Goal: Contribute content: Contribute content

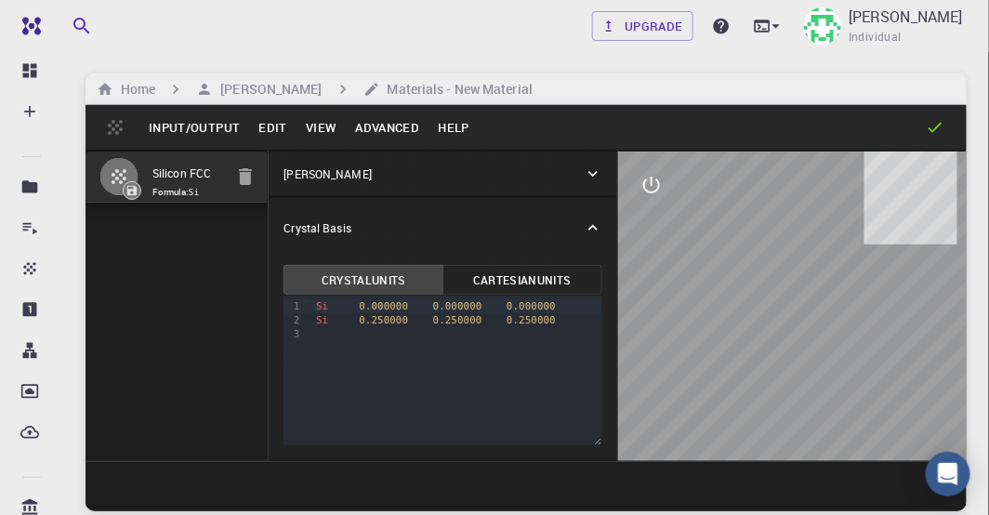
click at [256, 165] on icon at bounding box center [592, 174] width 9 height 6
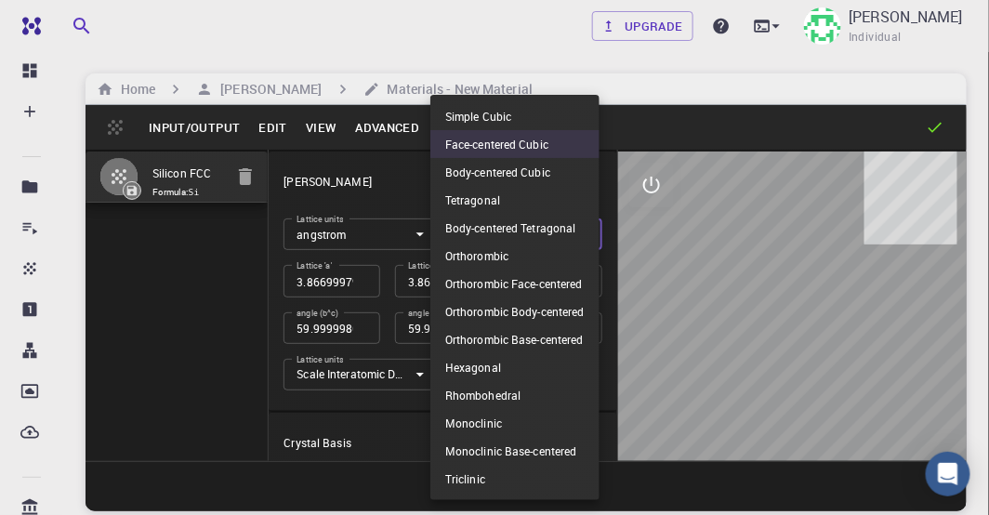
click at [256, 165] on body "Free Dashboard Create New Job New Material Create Material Upload File Import f…" at bounding box center [494, 328] width 989 height 656
click at [256, 141] on li "Face-centered Cubic" at bounding box center [514, 144] width 169 height 28
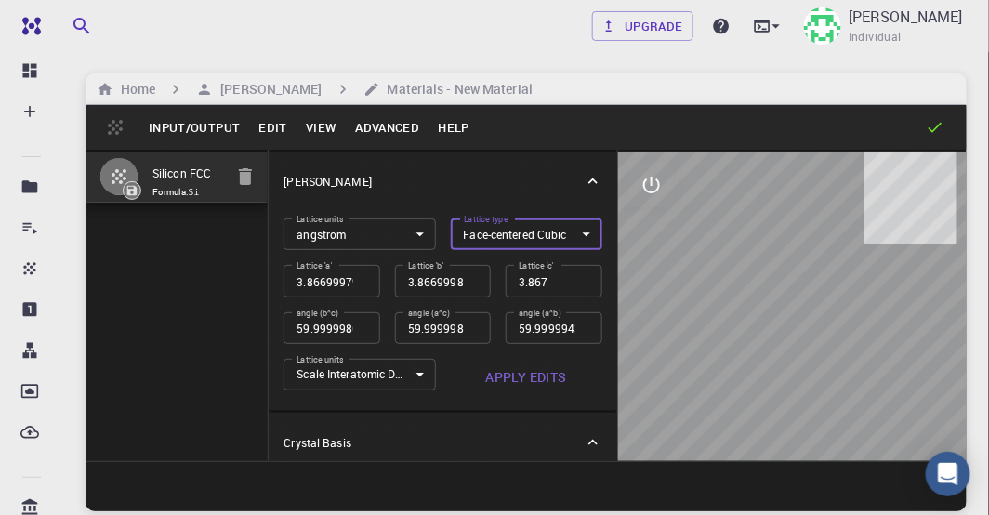
type input "3.9"
type input "60"
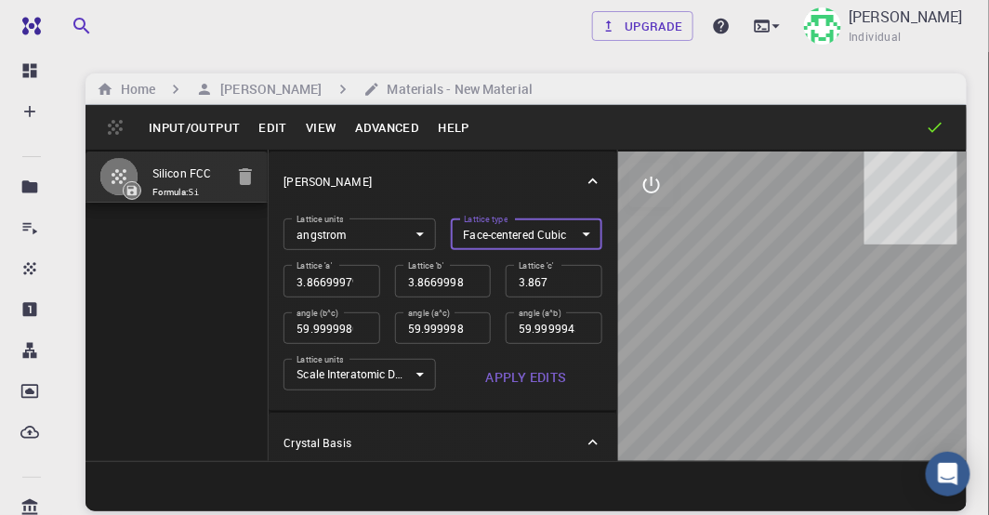
type input "60"
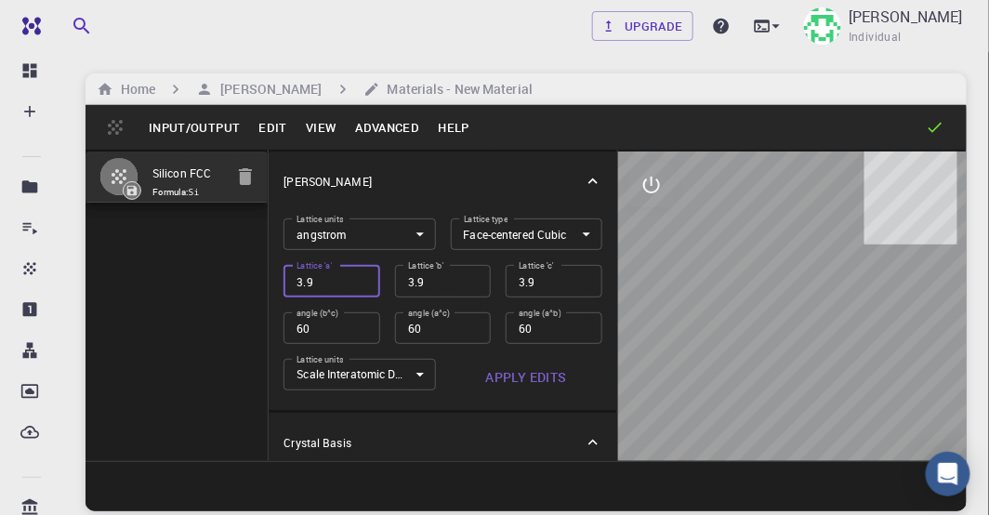
click at [256, 165] on input "3.9" at bounding box center [331, 281] width 96 height 32
type input "3.95"
click at [256, 165] on input "3.95" at bounding box center [331, 281] width 96 height 32
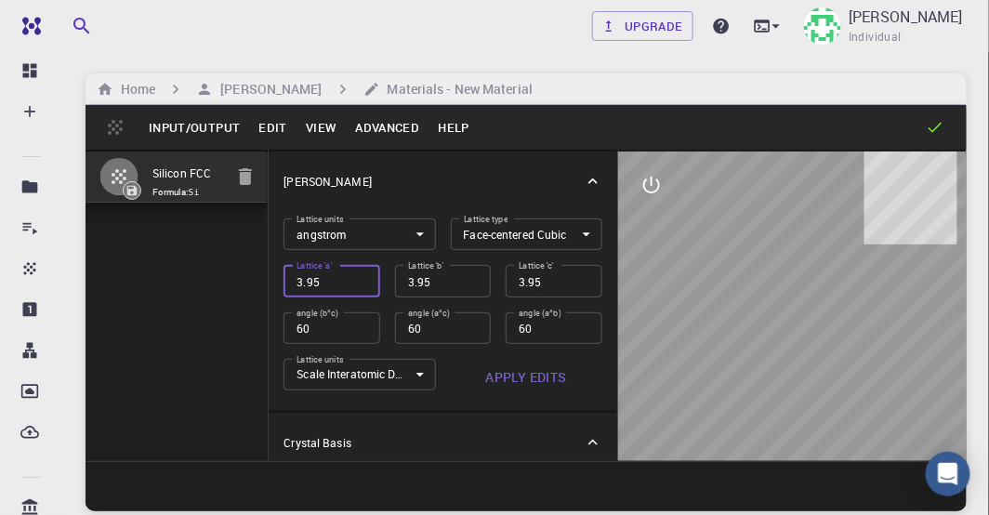
type input "4"
click at [256, 165] on input "4" at bounding box center [331, 281] width 96 height 32
type input "4.05"
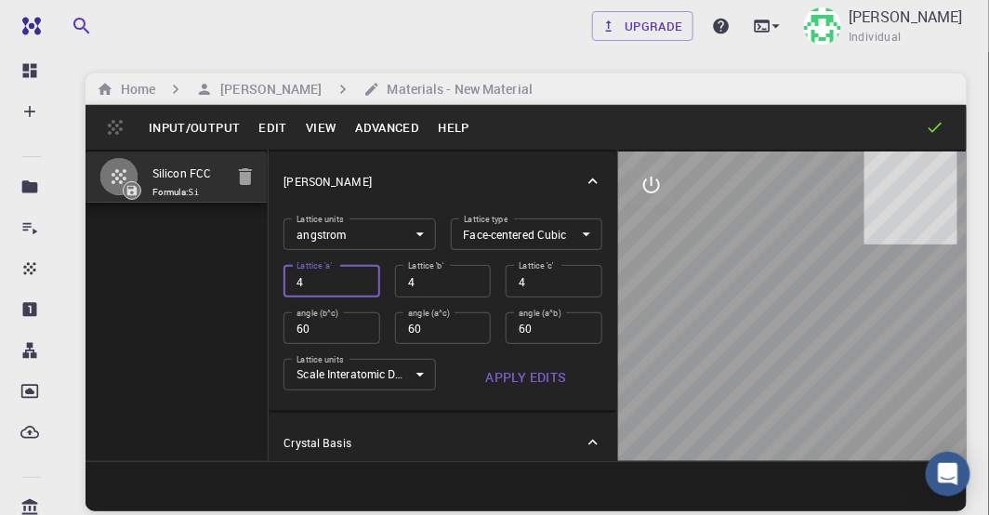
type input "4.05"
click at [256, 165] on input "4.05" at bounding box center [331, 281] width 96 height 32
type input "2.863782464"
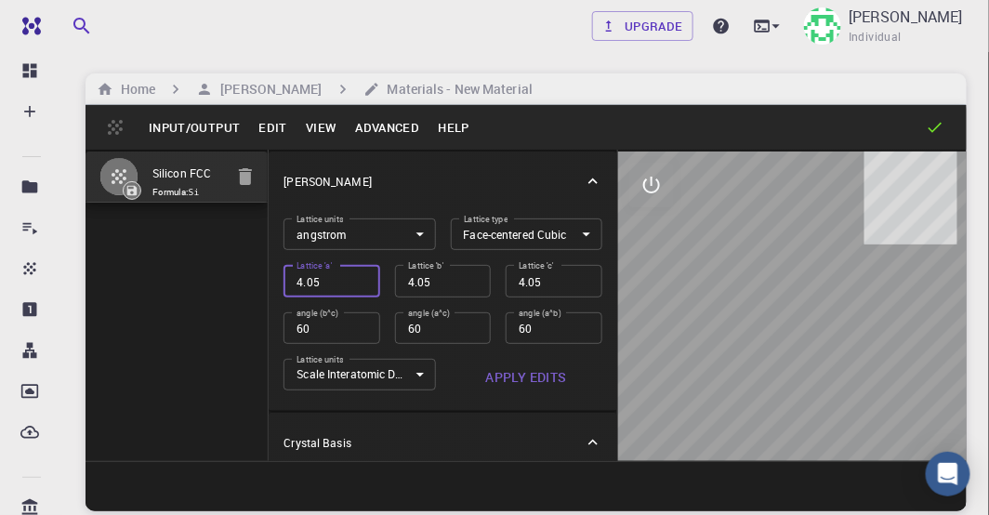
type input "2.863782464"
type input "60"
click at [256, 165] on input "60" at bounding box center [331, 328] width 96 height 32
type input "2.025"
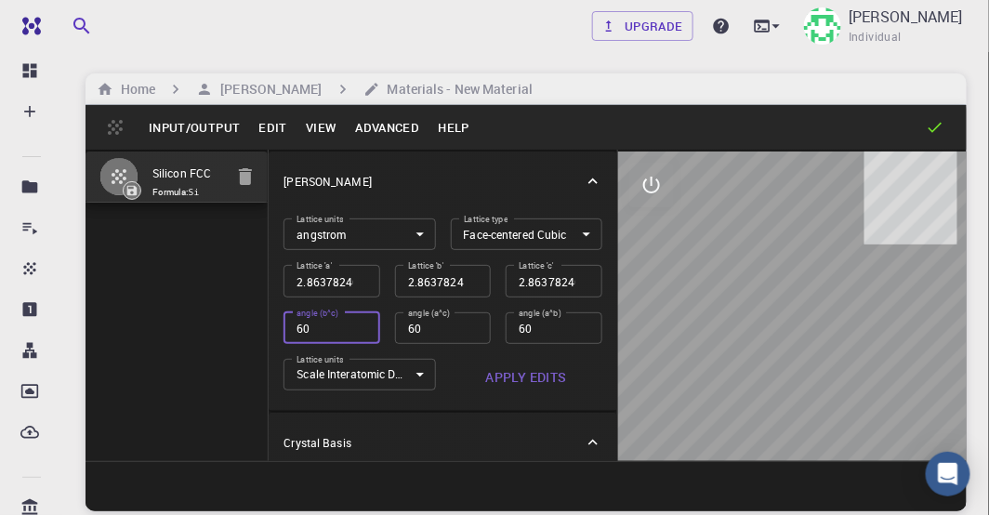
type input "2.025"
type input "60"
click at [256, 165] on input "60" at bounding box center [331, 328] width 96 height 32
type input "1.431891232"
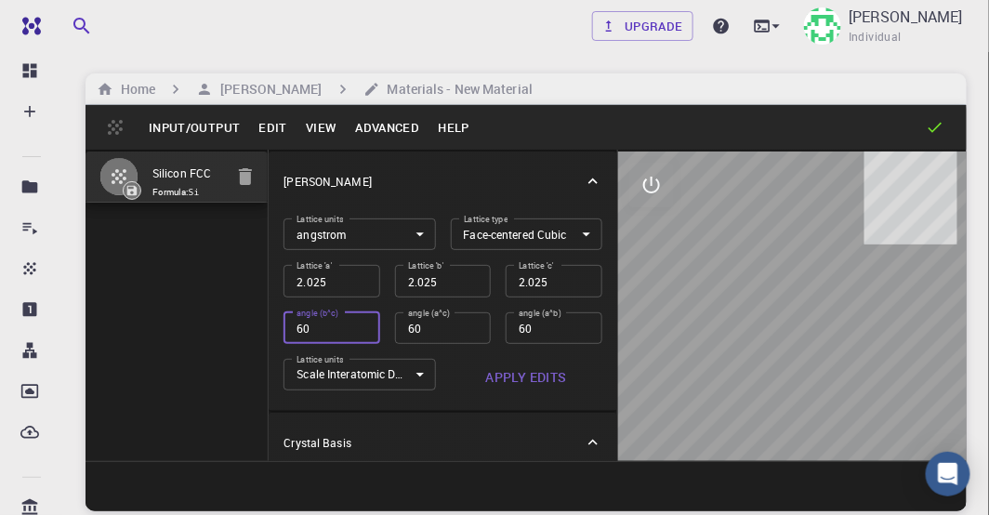
type input "1.431891232"
type input "60"
click at [256, 165] on input "60" at bounding box center [331, 328] width 96 height 32
type input "1.0125"
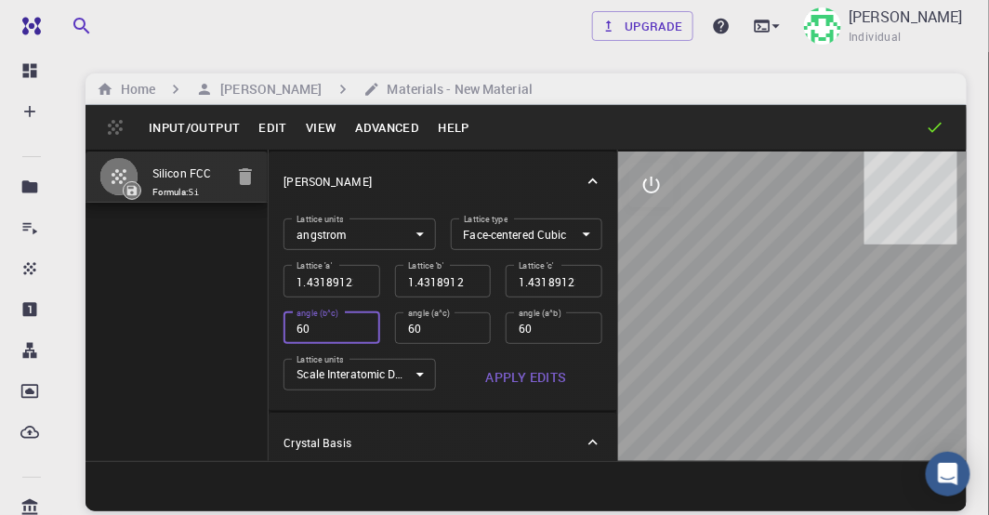
type input "1.0125"
type input "60"
click at [256, 165] on input "60" at bounding box center [331, 328] width 96 height 32
type input "0.715945616"
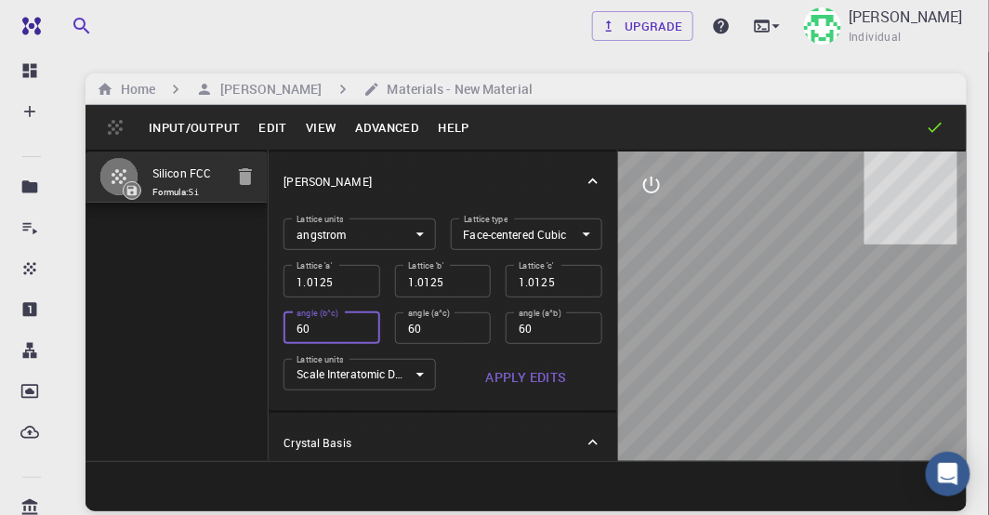
type input "0.715945616"
type input "60"
click at [256, 165] on input "60" at bounding box center [331, 328] width 96 height 32
type input "0.50625"
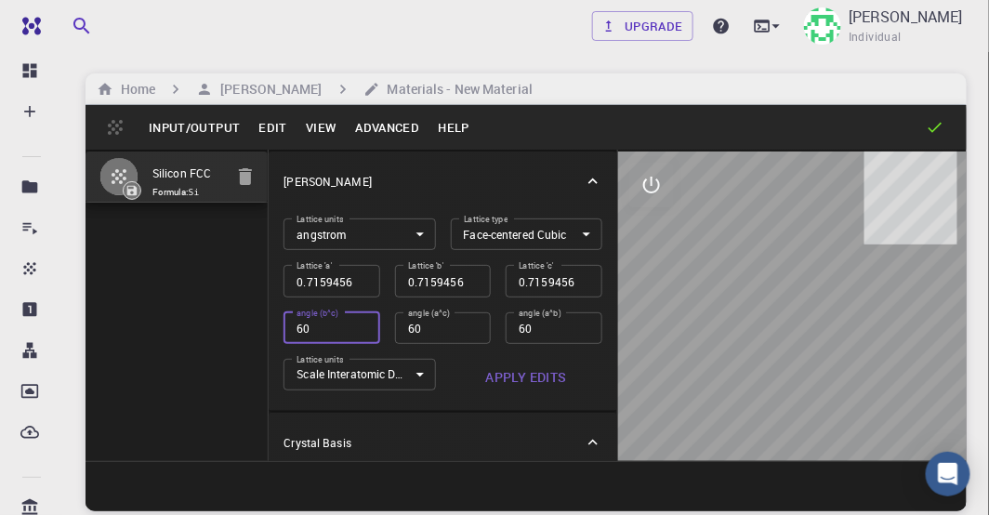
type input "0.50625"
type input "60"
click at [256, 165] on input "60" at bounding box center [331, 328] width 96 height 32
type input "0.357972808"
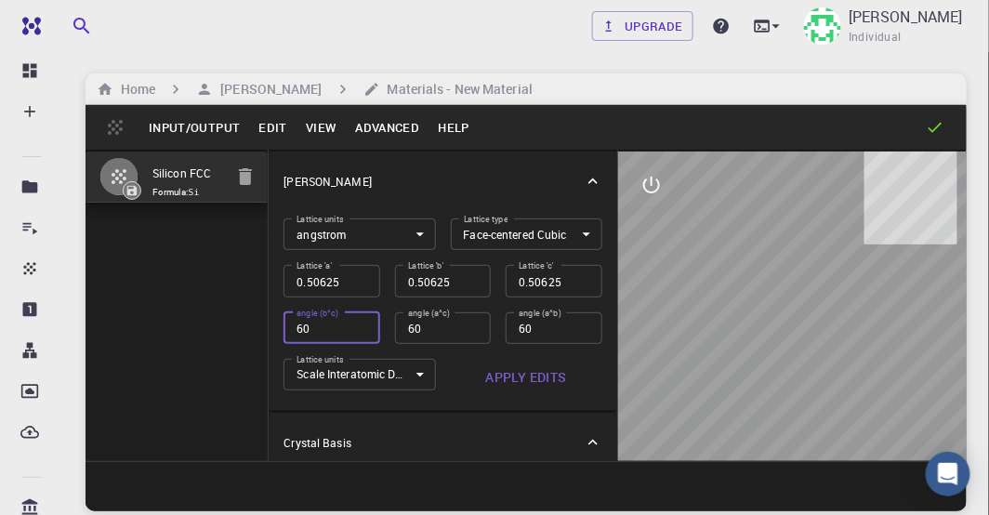
type input "0.357972808"
type input "60"
click at [256, 165] on input "60" at bounding box center [331, 328] width 96 height 32
type input "0.253125"
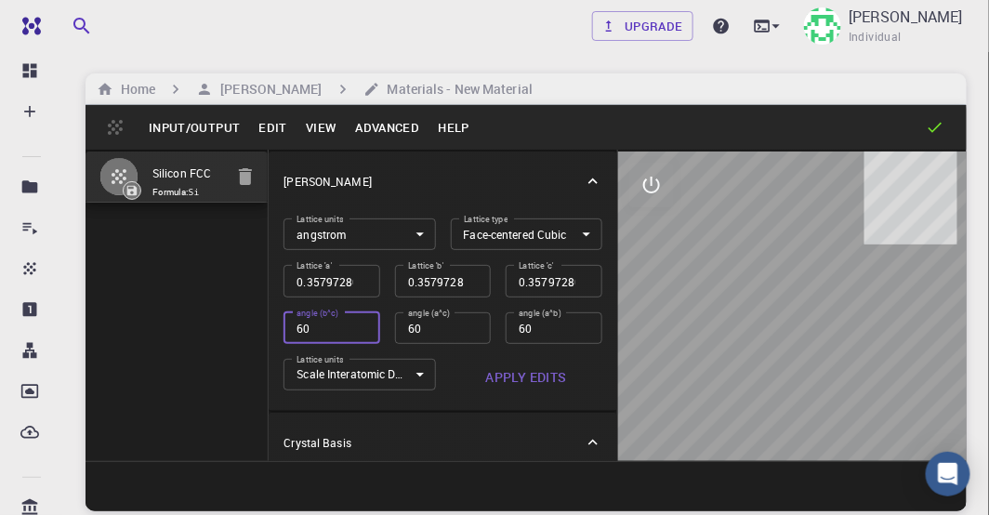
type input "0.253125"
type input "60"
click at [256, 165] on input "60" at bounding box center [331, 328] width 96 height 32
type input "0.178986404"
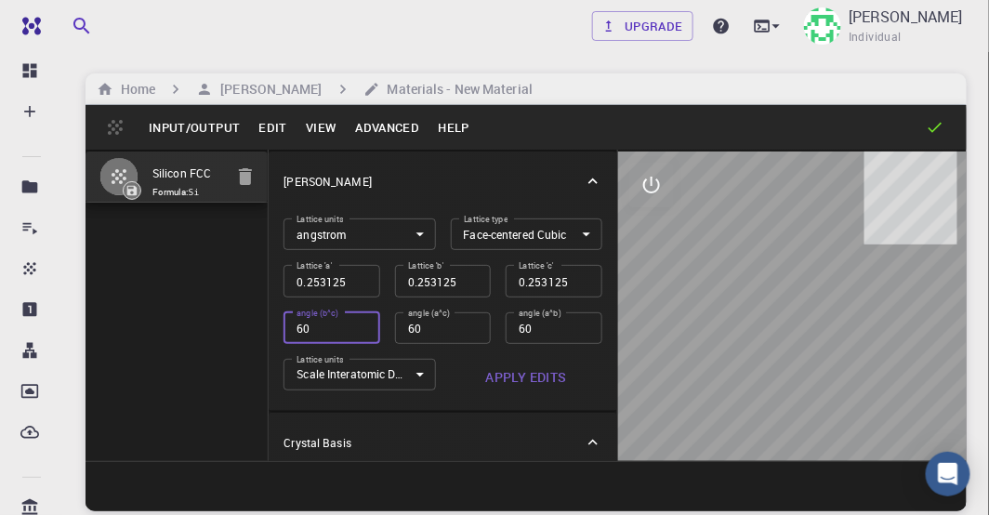
type input "0.178986404"
type input "60"
click at [256, 165] on input "60" at bounding box center [331, 328] width 96 height 32
type input "0.1265625"
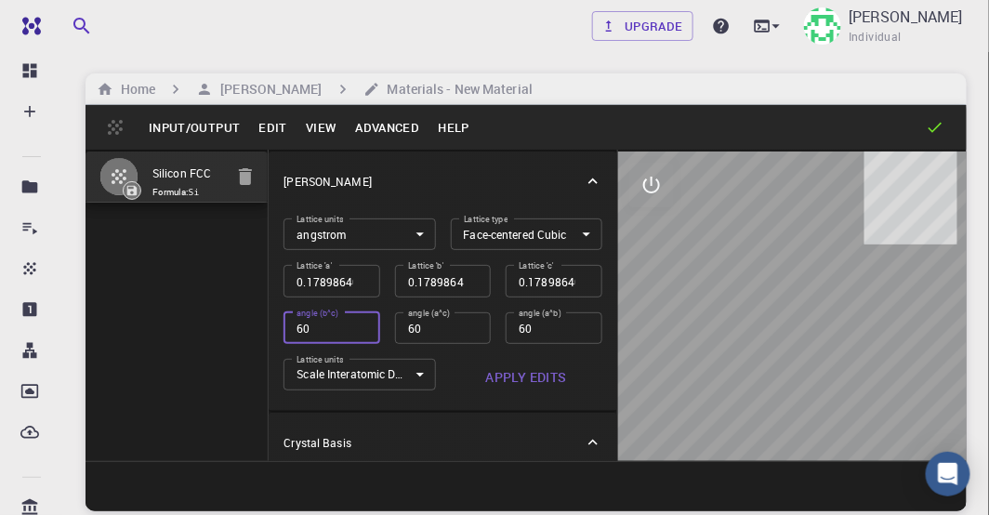
type input "0.1265625"
type input "60"
click at [256, 165] on input "60" at bounding box center [331, 328] width 96 height 32
type input "0.089493202"
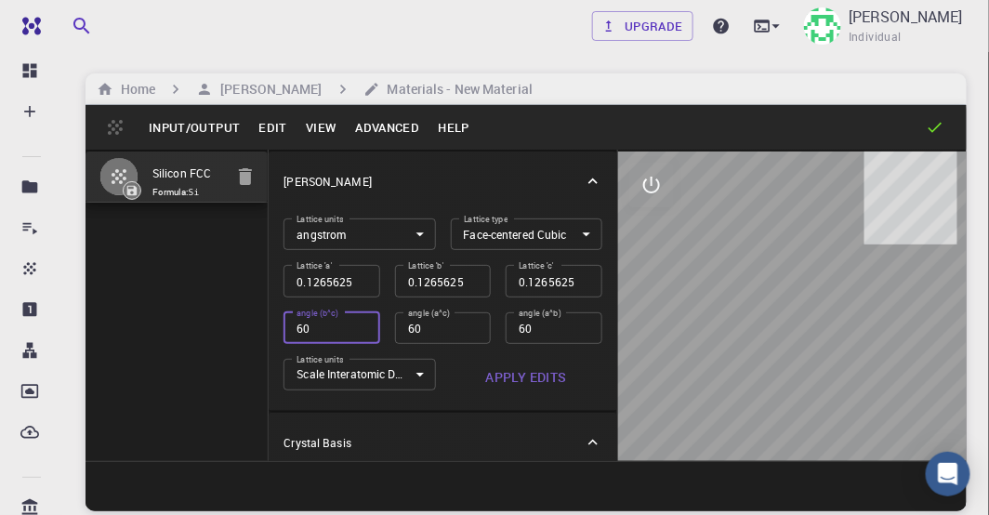
type input "0.089493202"
type input "60"
click at [256, 165] on input "60" at bounding box center [331, 328] width 96 height 32
type input "0.05"
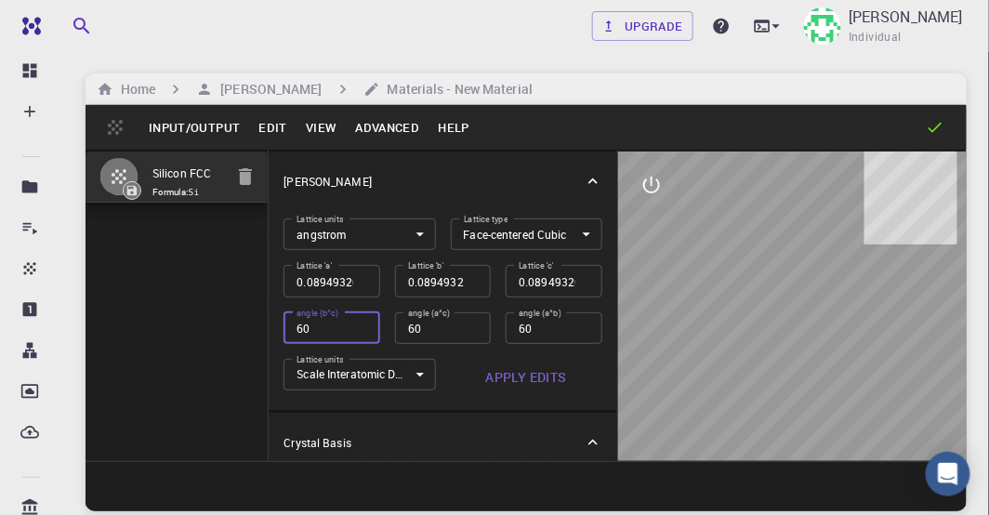
type input "0.05"
click at [256, 165] on input "0.05" at bounding box center [331, 281] width 96 height 32
type input "0.1"
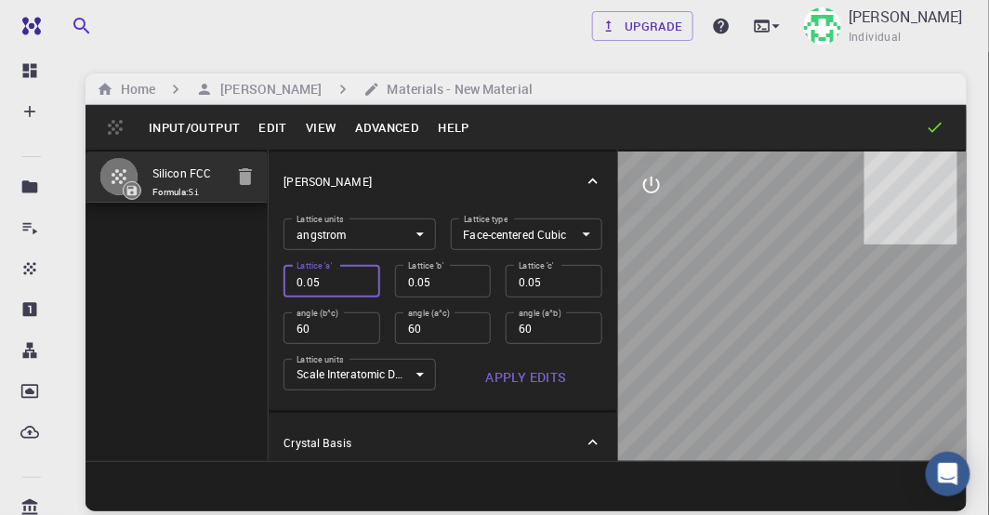
type input "0.1"
click at [256, 165] on input "0.1" at bounding box center [331, 281] width 96 height 32
type input "0.15"
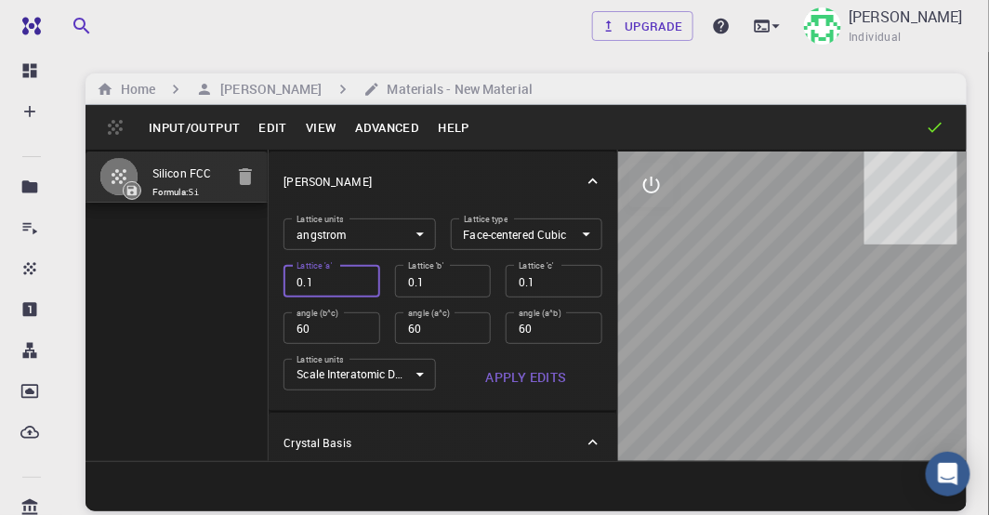
type input "0.15"
click at [256, 165] on input "0.15" at bounding box center [331, 281] width 96 height 32
type input "0.2"
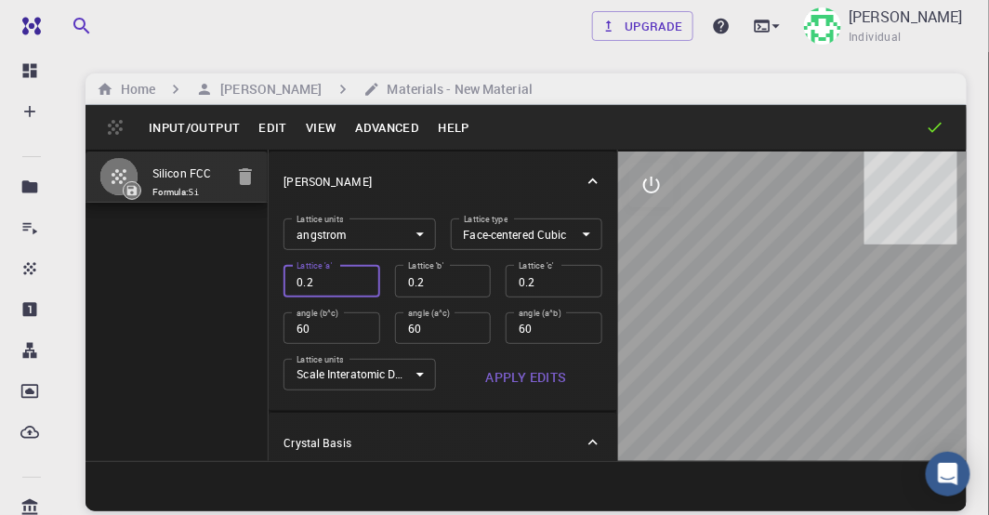
type input "0.25"
type input "0.3"
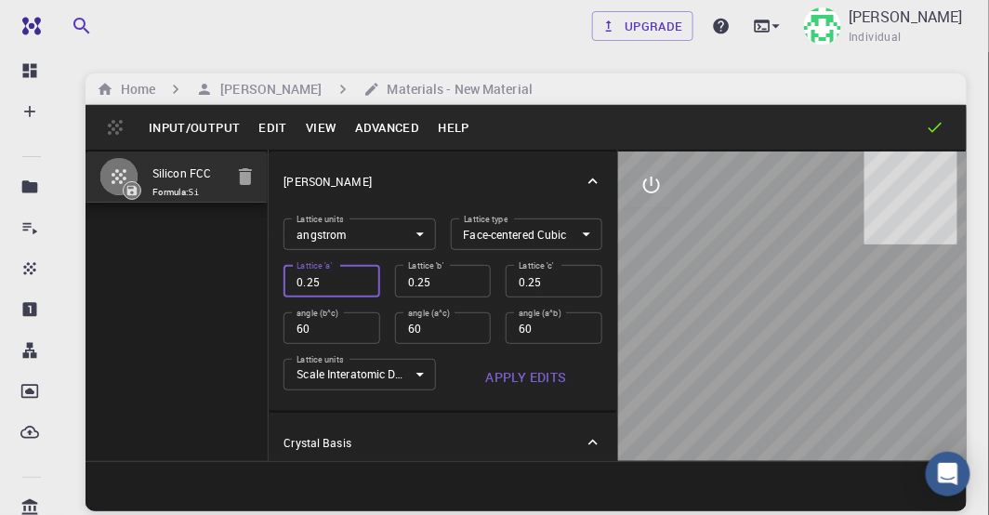
type input "0.3"
type input "0.35"
type input "0.4"
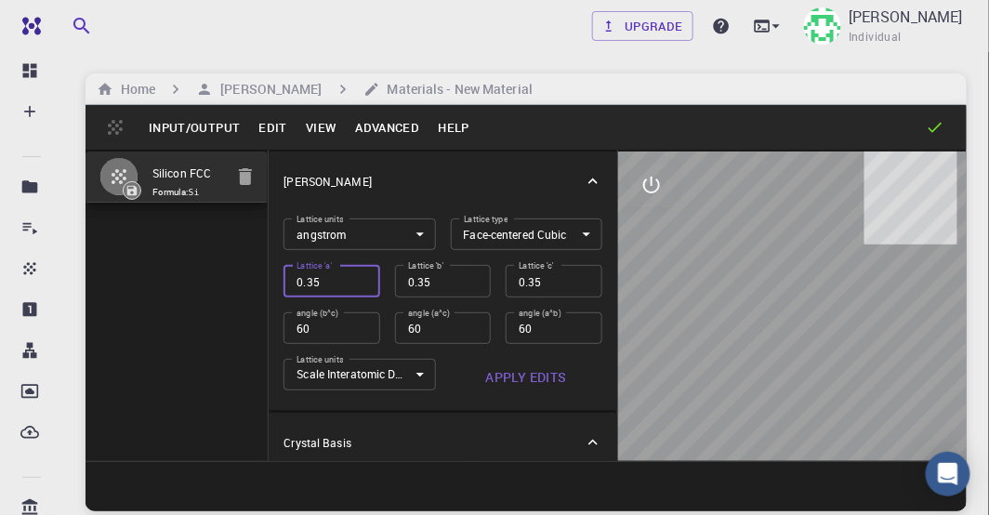
type input "0.4"
type input "0.45"
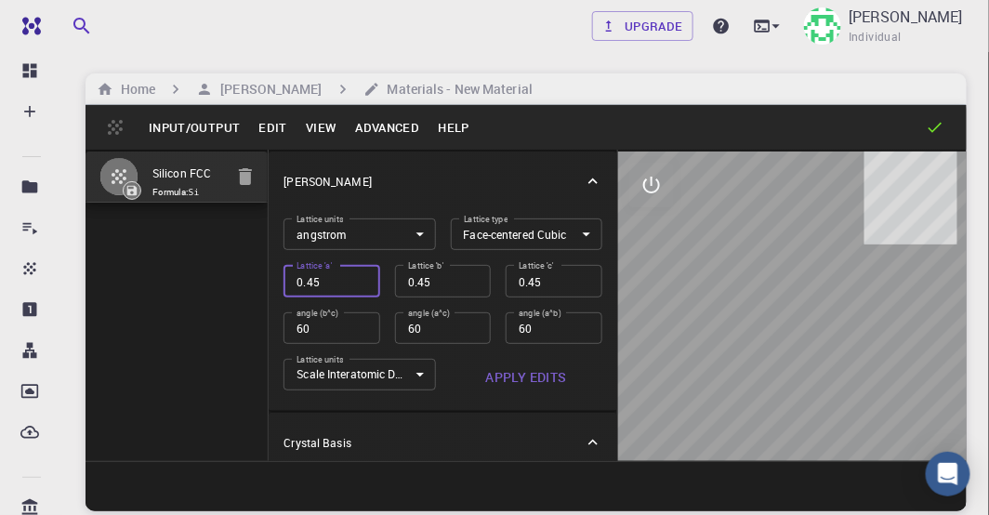
type input "0.5"
type input "0.55"
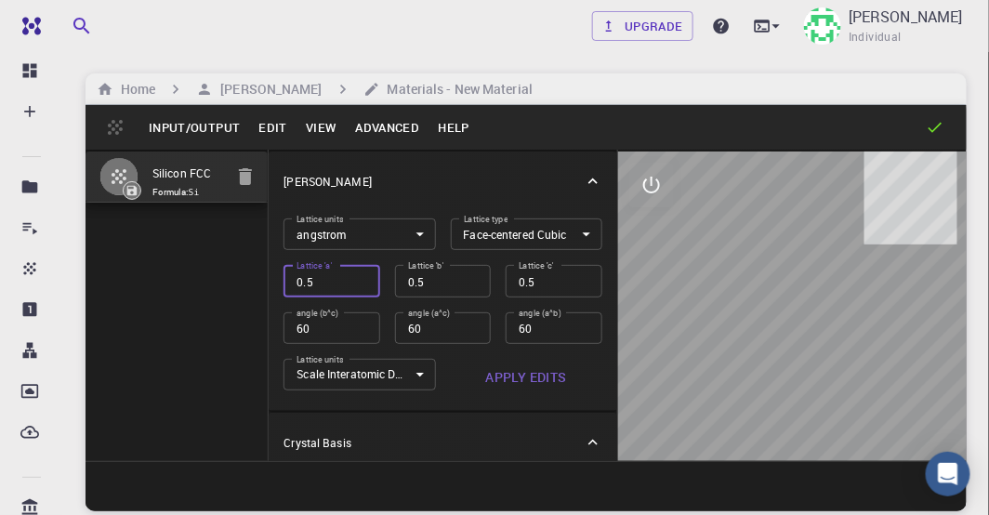
type input "0.55"
type input "0.6"
type input "0.65"
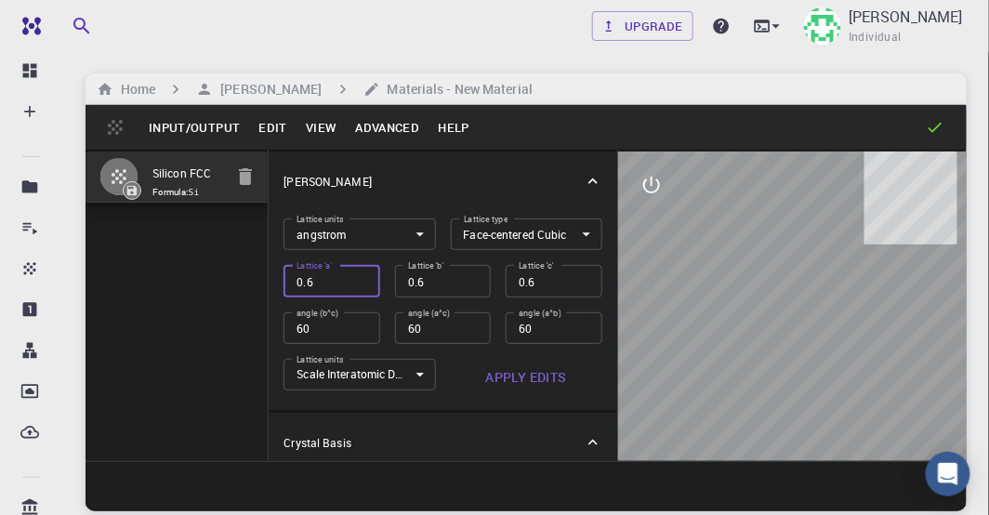
type input "0.65"
type input "0.7"
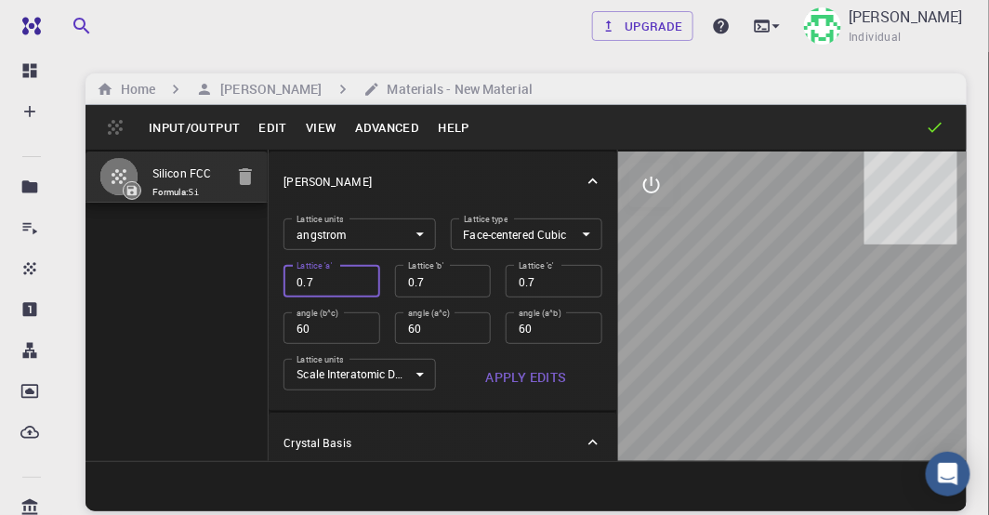
type input "0.75"
type input "0.8"
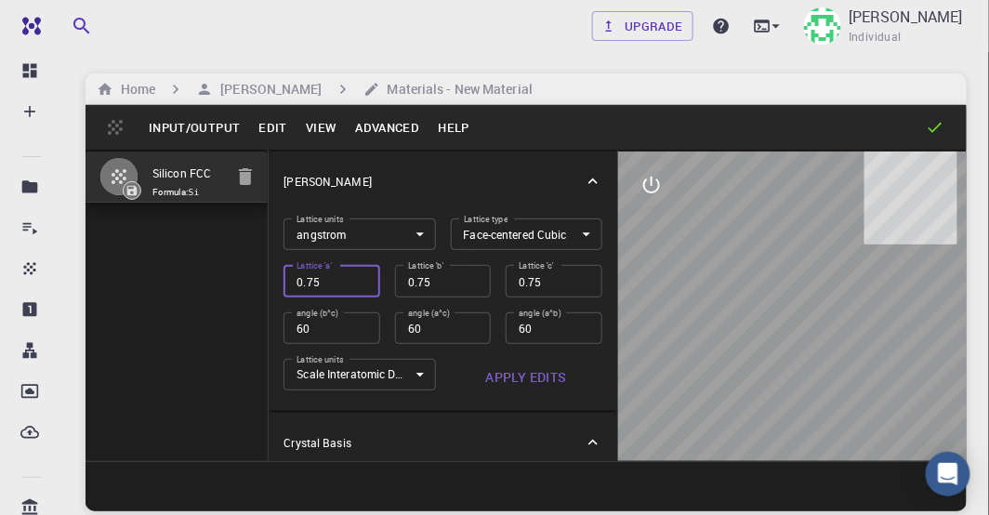
type input "0.8"
type input "0.85"
type input "0.9"
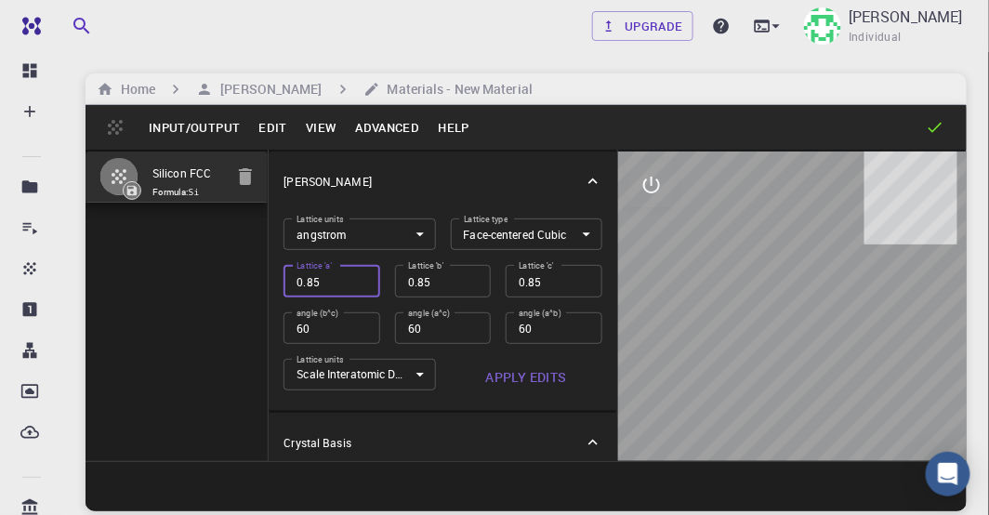
type input "0.9"
type input "0.95"
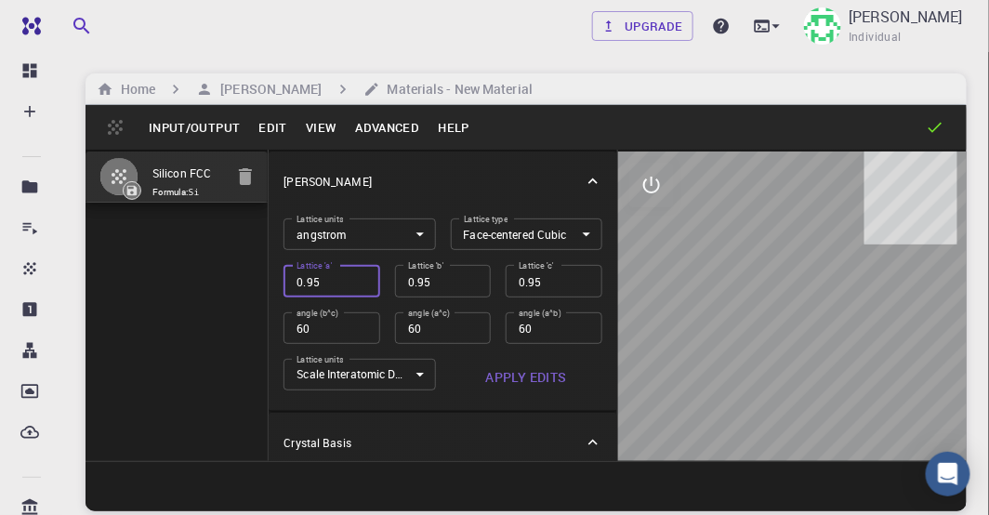
type input "1"
type input "1.05"
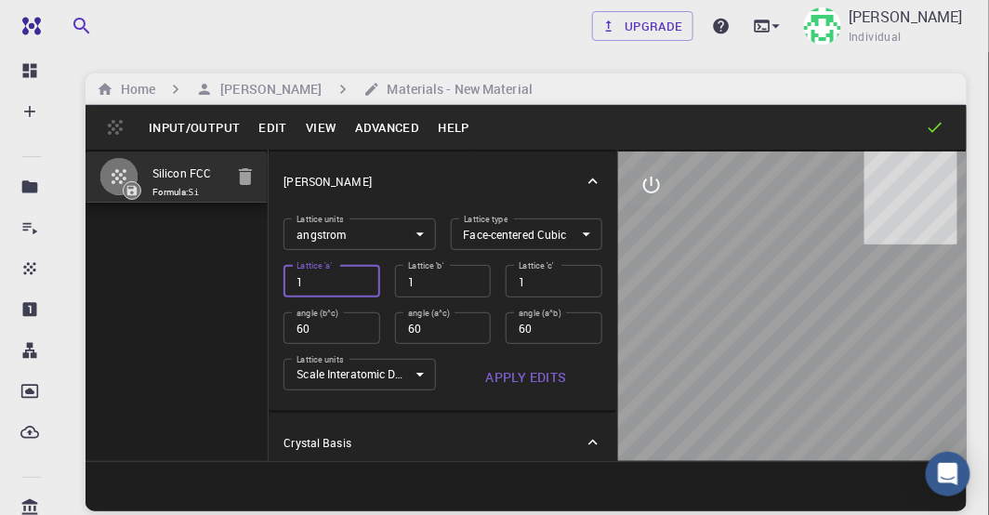
type input "1.05"
type input "1.1"
type input "1.15"
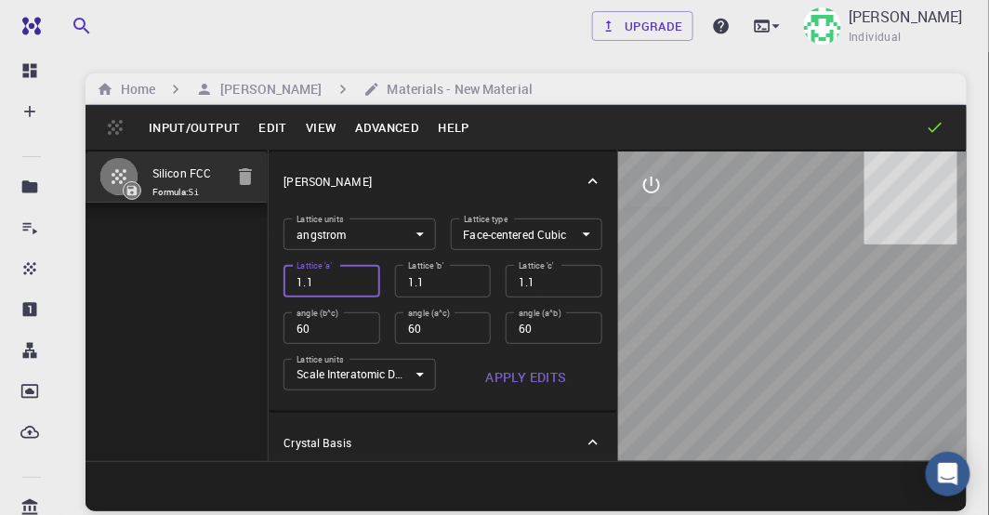
type input "1.15"
type input "1.2"
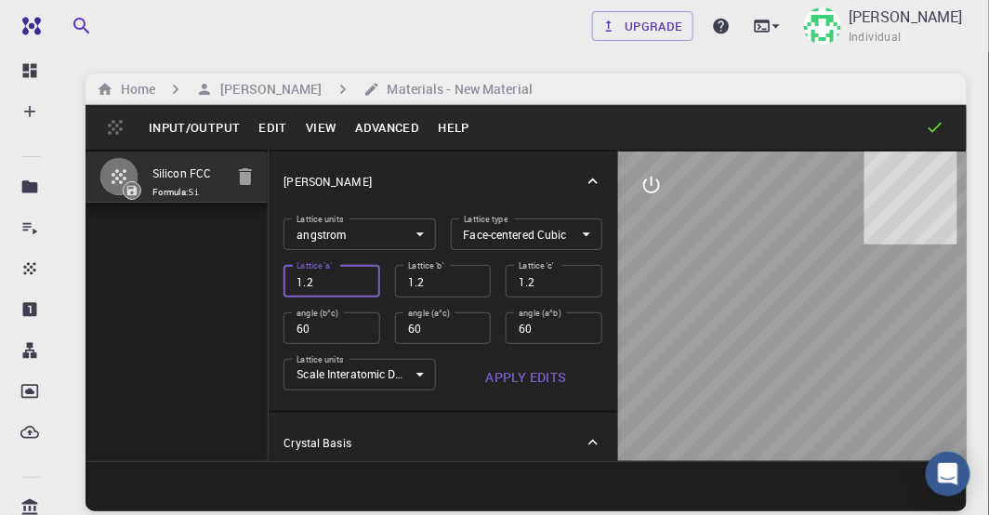
type input "1.25"
type input "1.3"
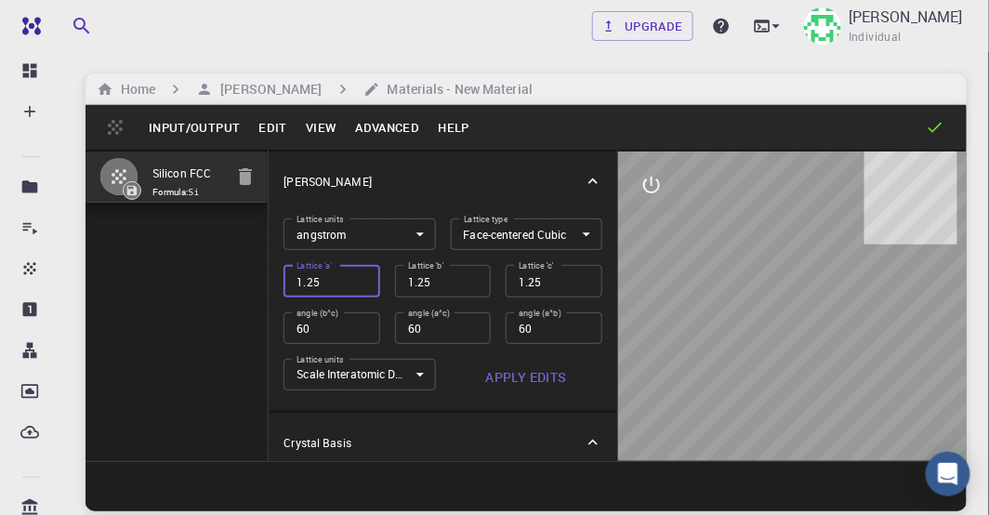
type input "1.3"
type input "1.35"
type input "1.4"
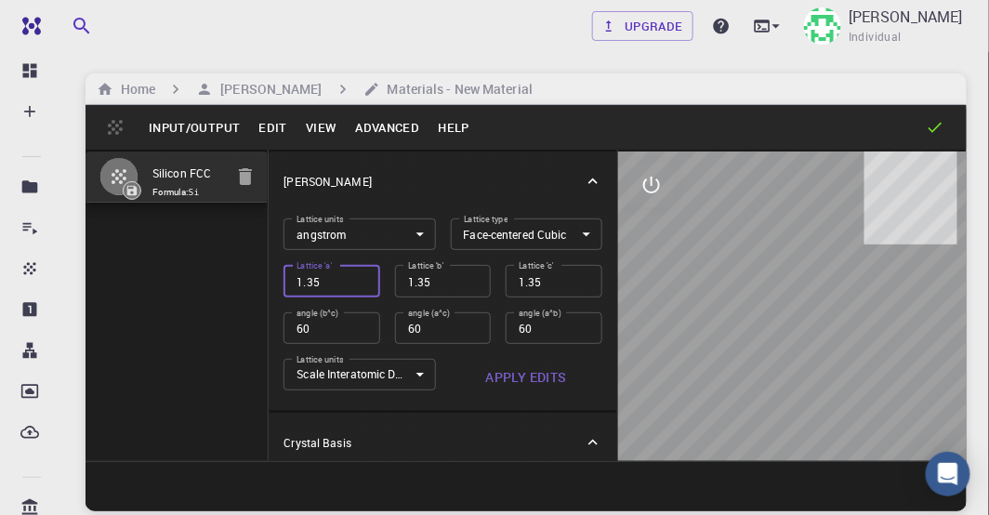
type input "1.4"
type input "1.45"
click at [256, 165] on input "1.45" at bounding box center [331, 281] width 96 height 32
type input "1.45"
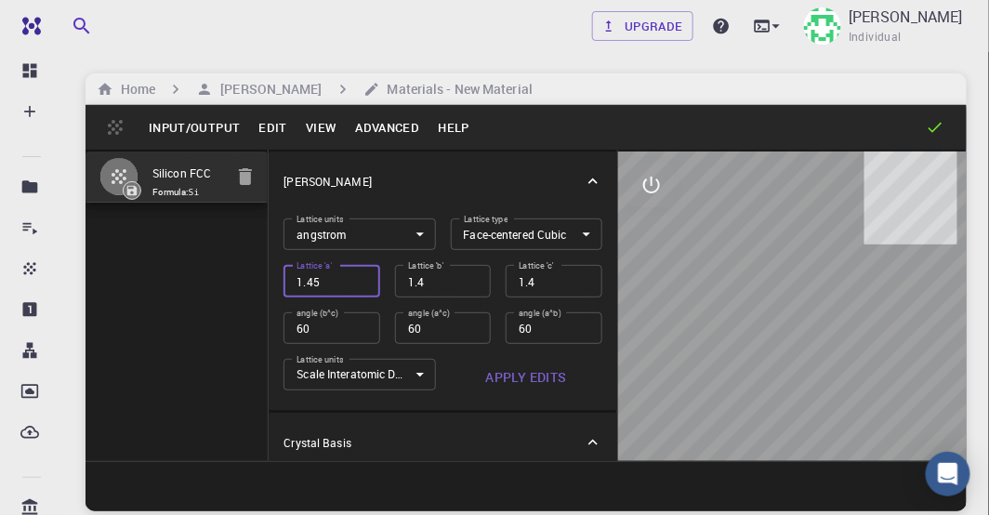
type input "1.45"
type input "1.5"
type input "1.55"
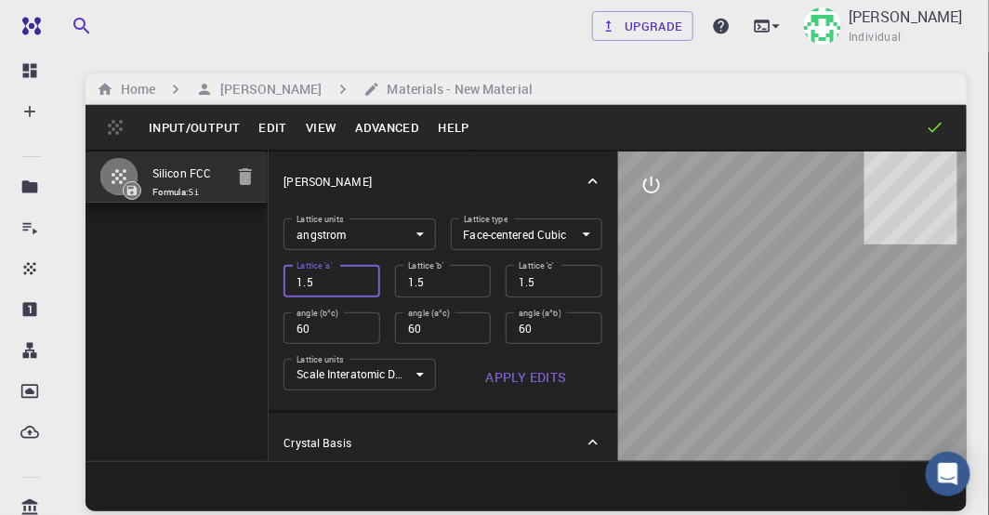
type input "1.55"
type input "1.6"
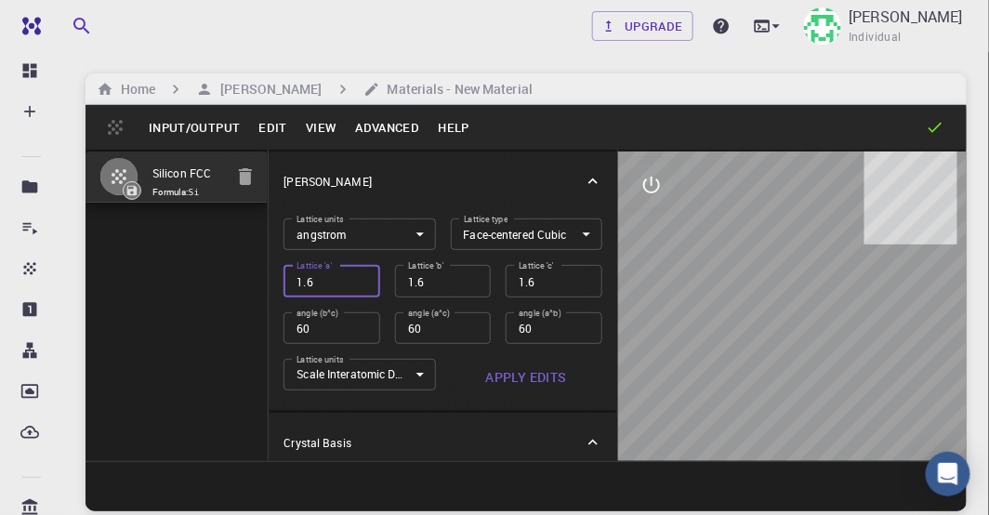
type input "1.65"
type input "1.7"
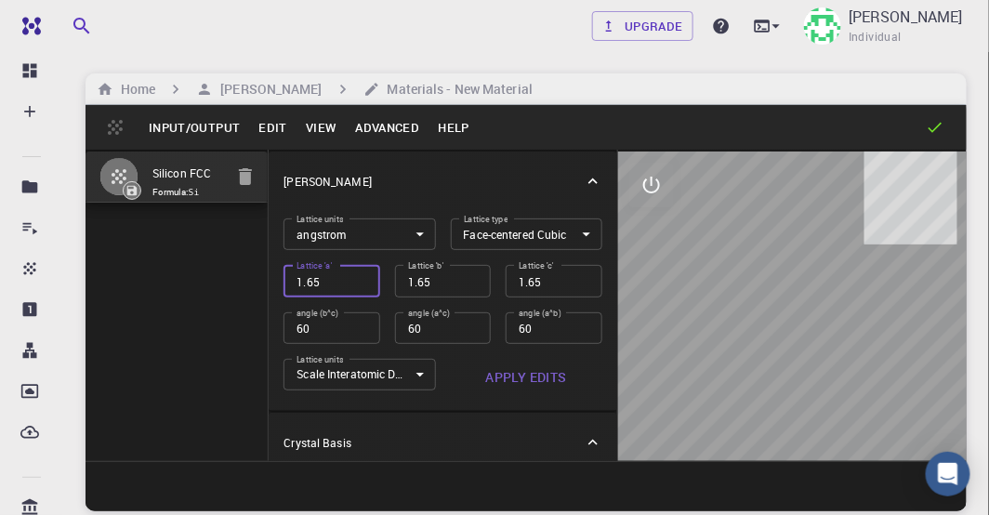
type input "1.7"
type input "1.75"
type input "1.8"
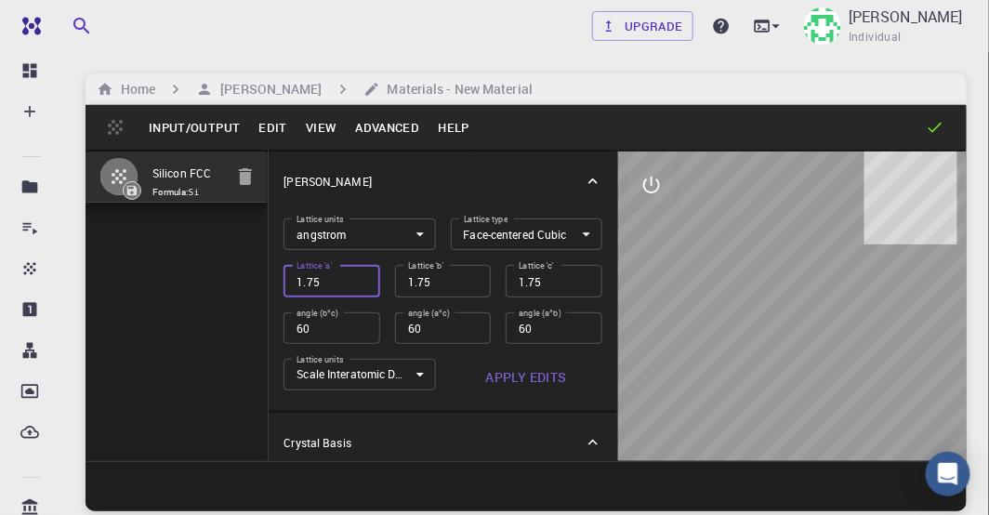
type input "1.8"
type input "1.85"
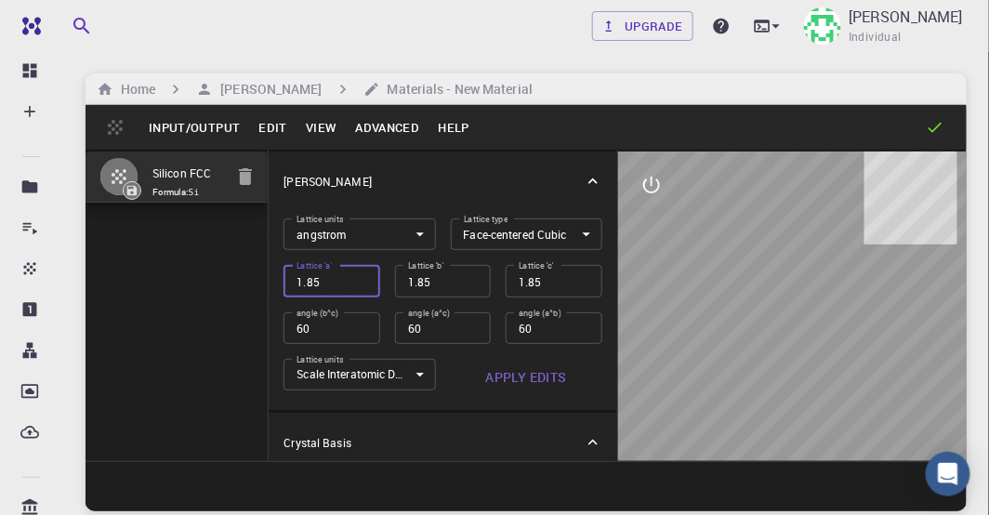
type input "1.9"
type input "1.95"
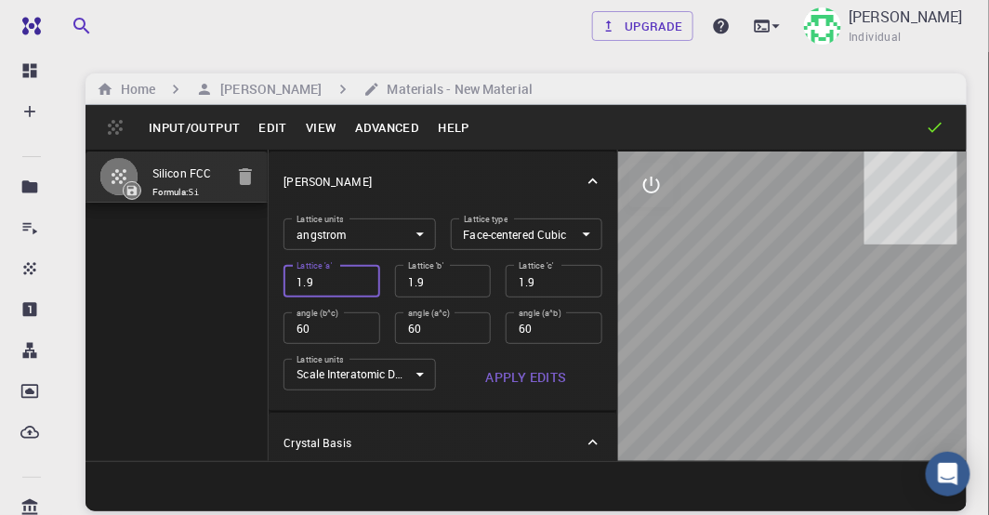
type input "1.95"
type input "2"
type input "2.05"
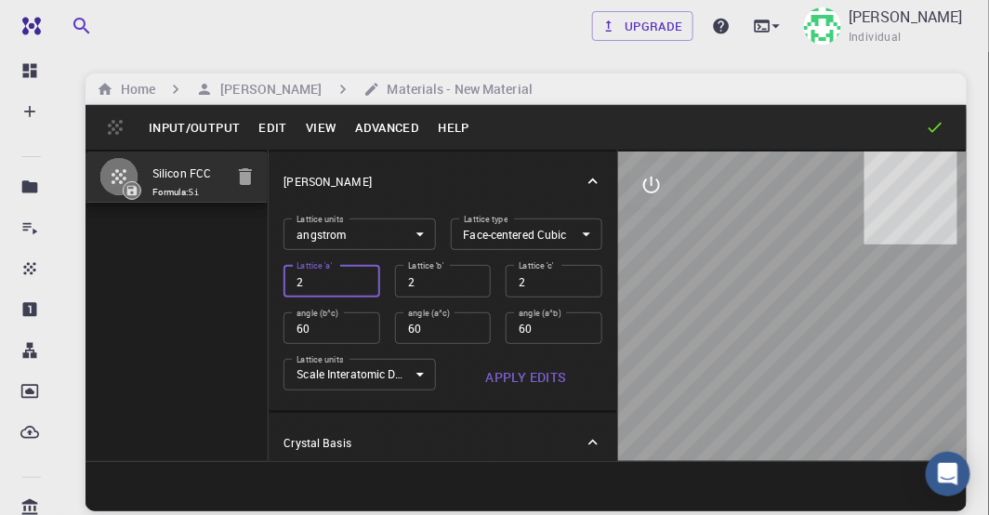
type input "2.05"
type input "2.1"
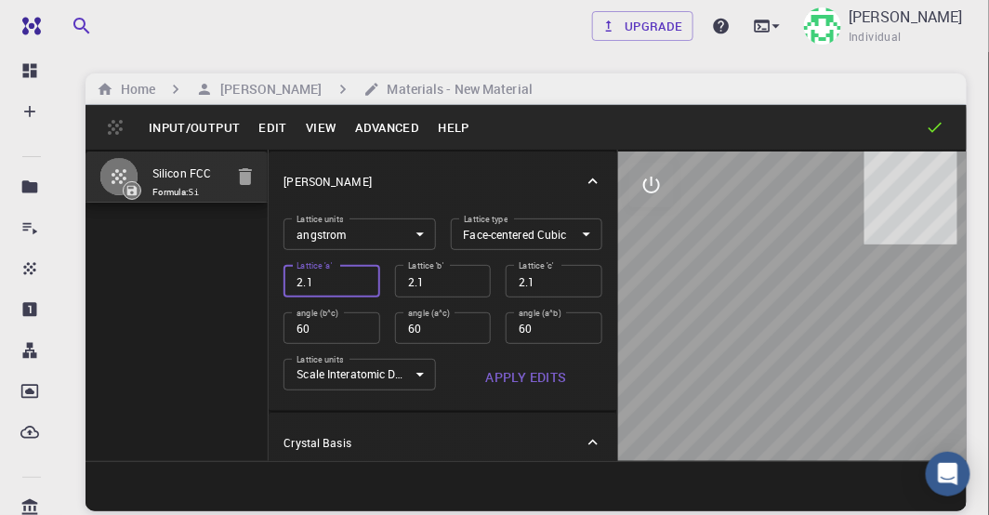
type input "2.15"
type input "2.2"
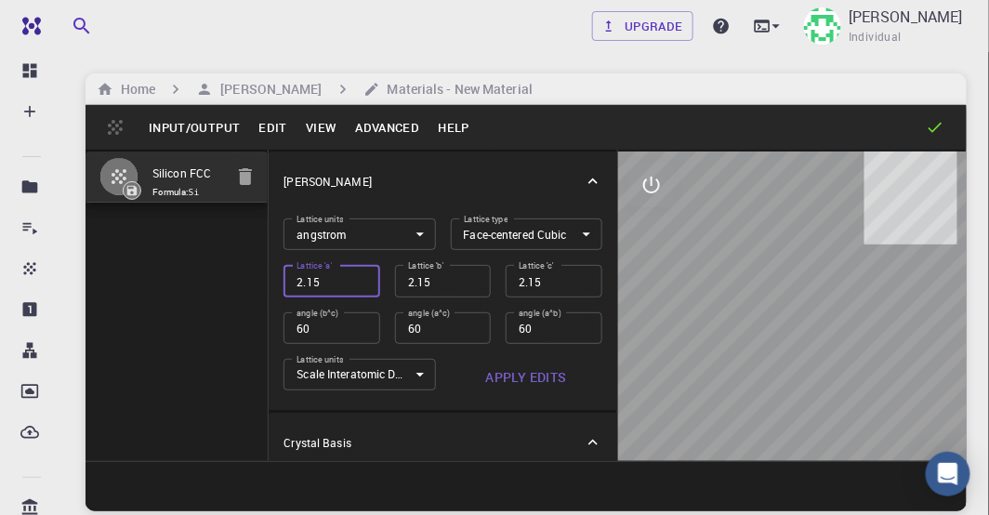
type input "2.2"
type input "2.25"
click at [256, 165] on input "2.25" at bounding box center [331, 281] width 96 height 32
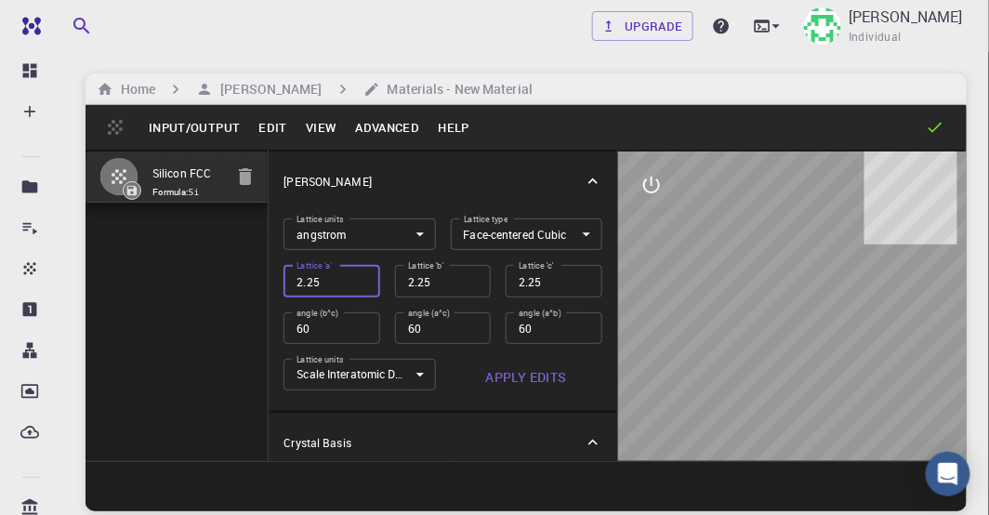
type input "2.3"
type input "2.35"
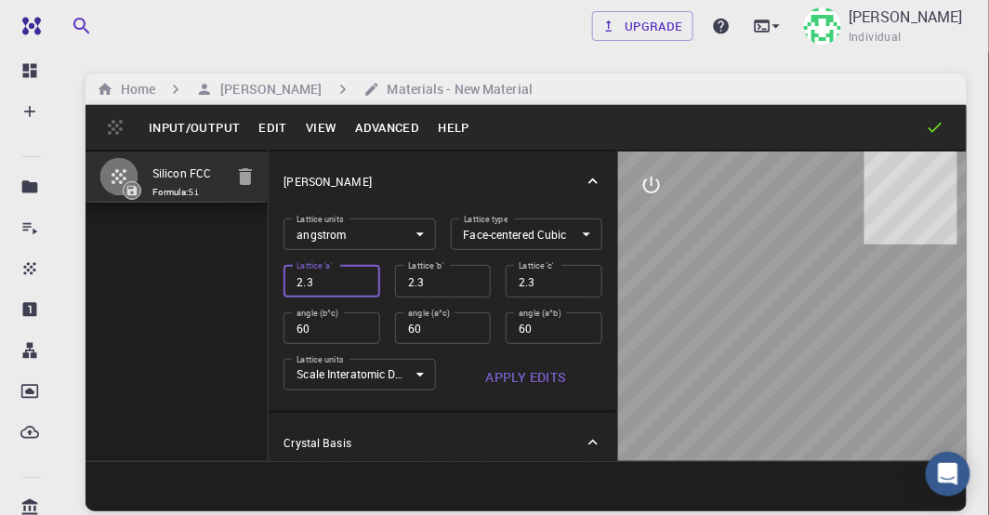
type input "2.35"
click at [256, 165] on input "4.05" at bounding box center [331, 281] width 96 height 32
click at [256, 165] on input "60" at bounding box center [331, 328] width 96 height 32
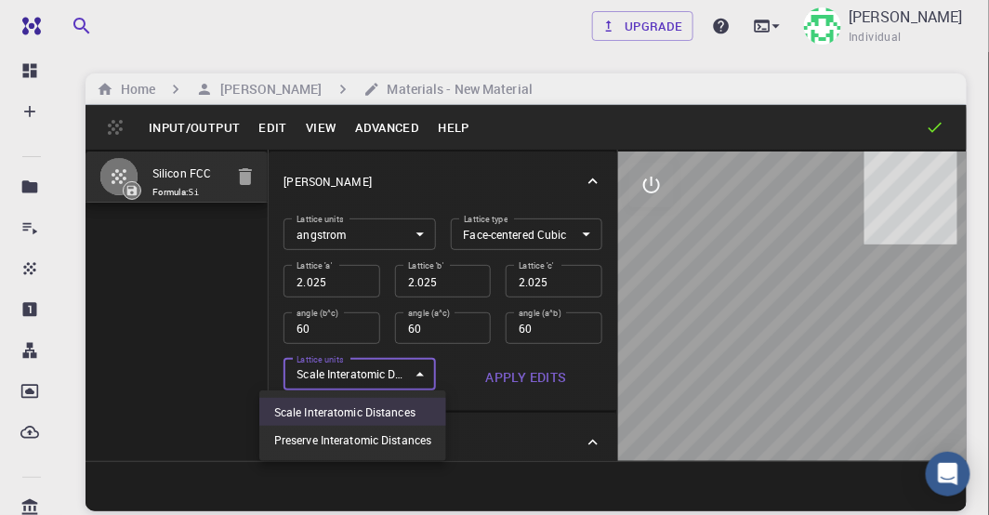
click at [256, 165] on body "Free Dashboard Create New Job New Material Create Material Upload File Import f…" at bounding box center [494, 328] width 989 height 656
click at [256, 165] on div at bounding box center [494, 257] width 989 height 515
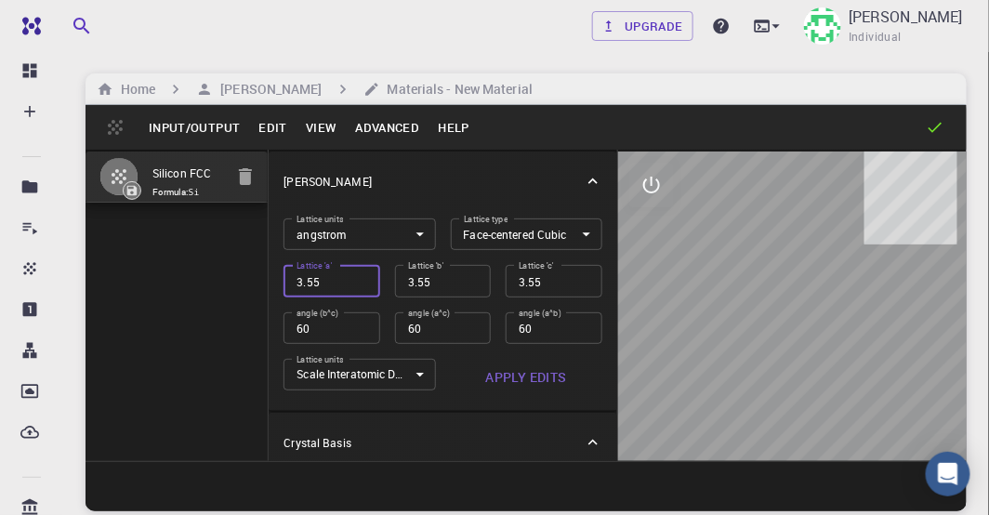
click at [256, 165] on input "3.55" at bounding box center [331, 281] width 96 height 32
click at [256, 165] on input "4.55" at bounding box center [331, 281] width 96 height 32
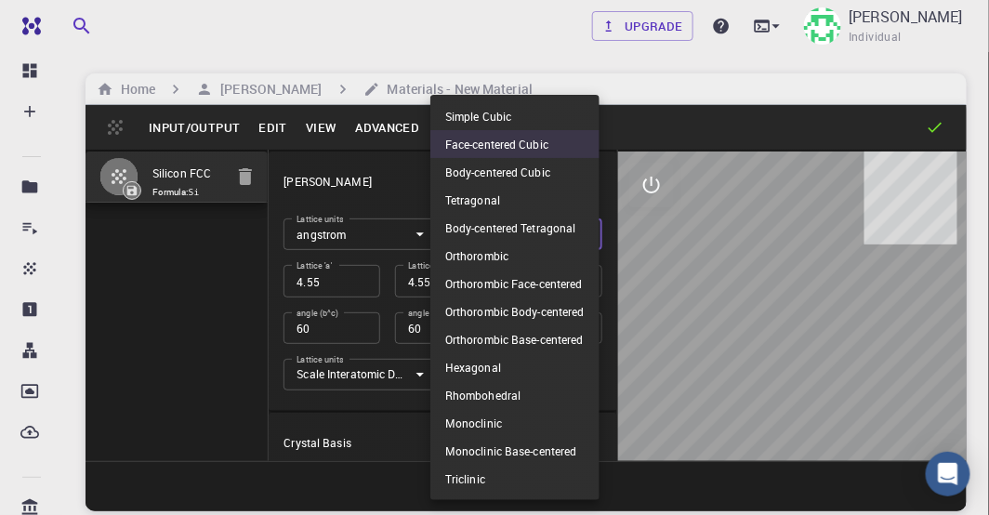
click at [256, 165] on body "Free Dashboard Create New Job New Material Create Material Upload File Import f…" at bounding box center [494, 328] width 989 height 656
click at [256, 121] on li "Simple Cubic" at bounding box center [514, 116] width 169 height 28
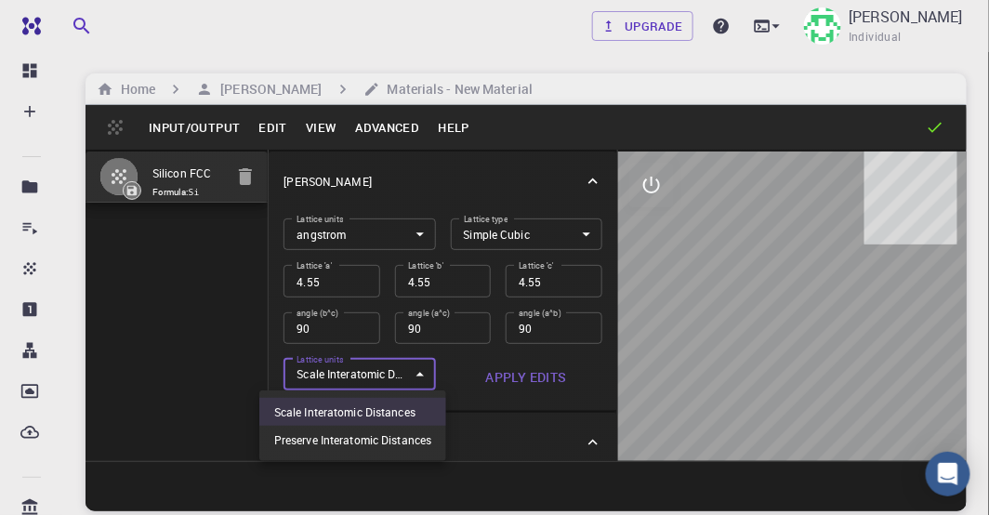
click at [256, 165] on body "Free Dashboard Create New Job New Material Create Material Upload File Import f…" at bounding box center [494, 328] width 989 height 656
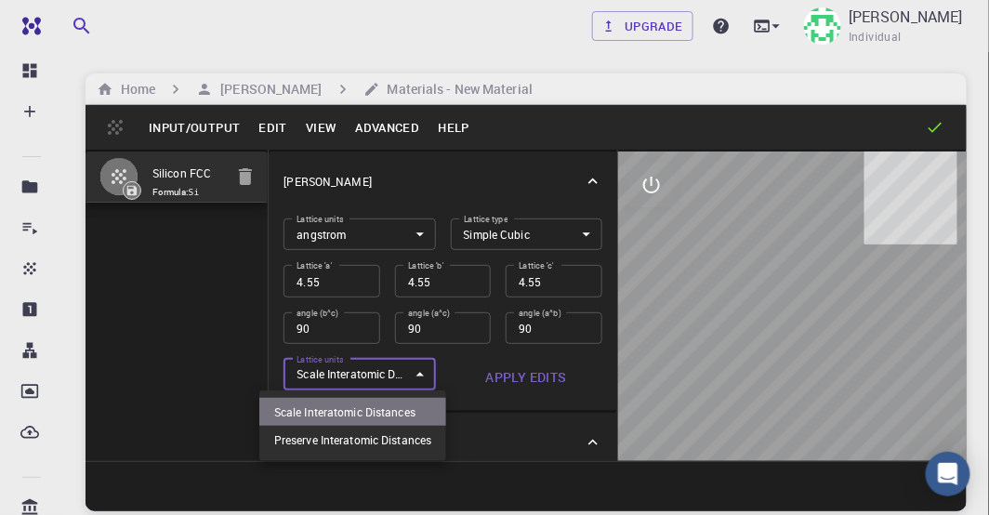
click at [256, 165] on li "Scale Interatomic Distances" at bounding box center [352, 412] width 187 height 28
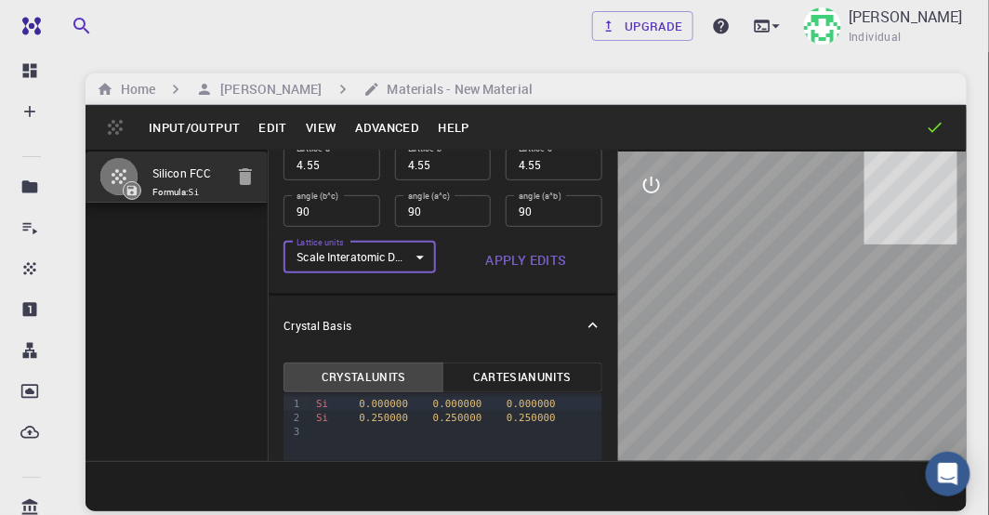
scroll to position [116, 0]
click at [256, 165] on div "Si 0.250000 0.250000 0.250000" at bounding box center [456, 419] width 292 height 14
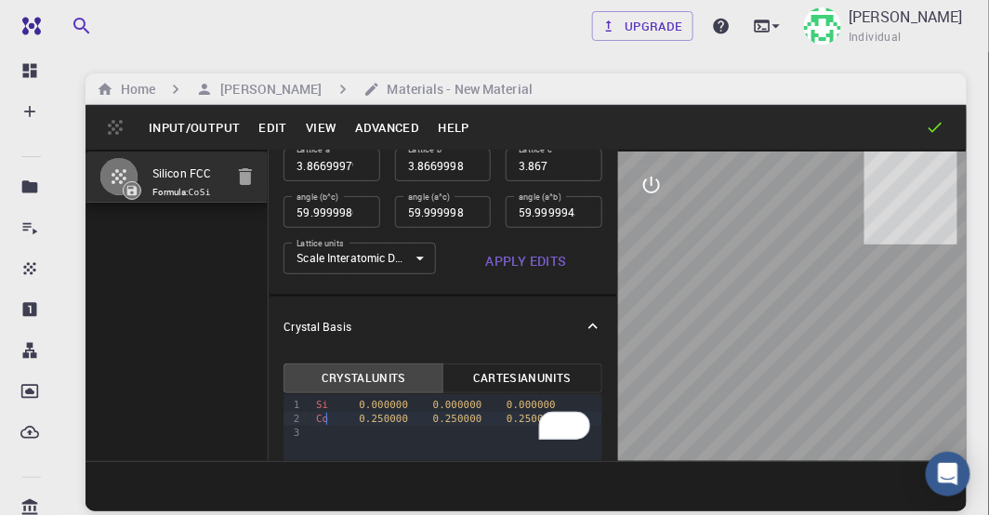
click at [256, 165] on div "Si 0.000000 0.000000 0.000000 Co 0.250000 0.250000 0.250000" at bounding box center [456, 418] width 292 height 49
click at [256, 165] on div "Si 0.000000 0.000000 0.000000 Co 0.250000 0.250000 0.250000 Cr" at bounding box center [456, 418] width 292 height 49
click at [256, 165] on div "Cr" at bounding box center [456, 433] width 292 height 14
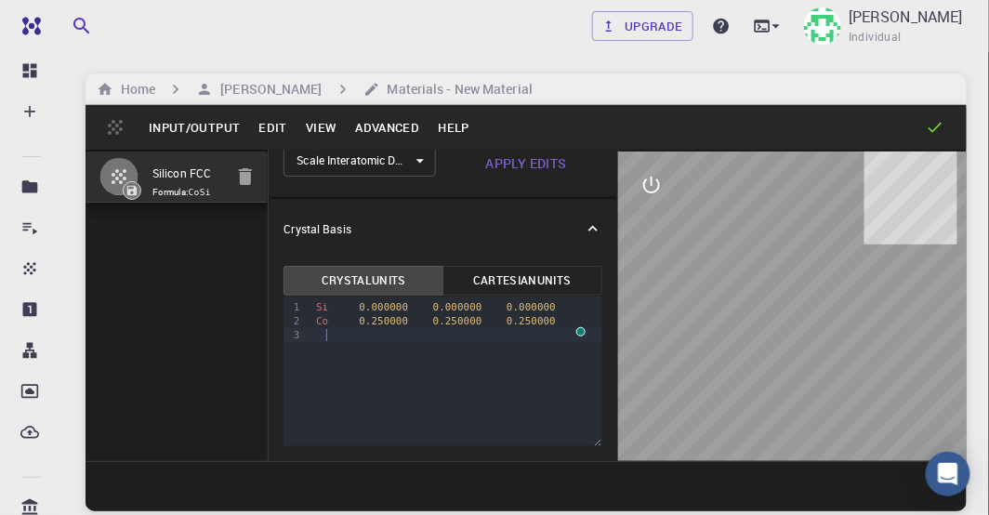
scroll to position [222, 0]
click at [256, 165] on div "To enrich screen reader interactions, please activate Accessibility in Grammarl…" at bounding box center [456, 335] width 292 height 14
click at [256, 165] on div "Cr" at bounding box center [456, 335] width 292 height 14
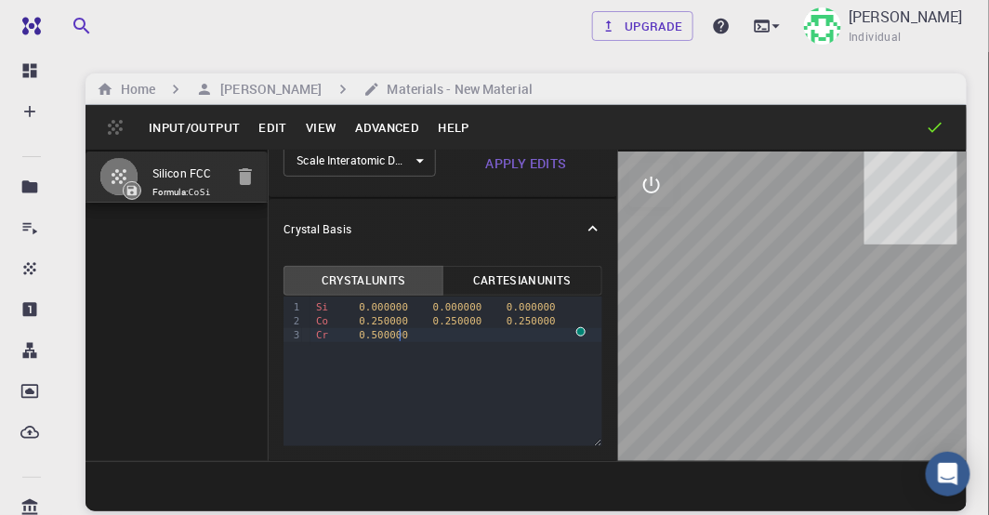
click at [256, 165] on div "Cr 0.500000" at bounding box center [456, 335] width 292 height 14
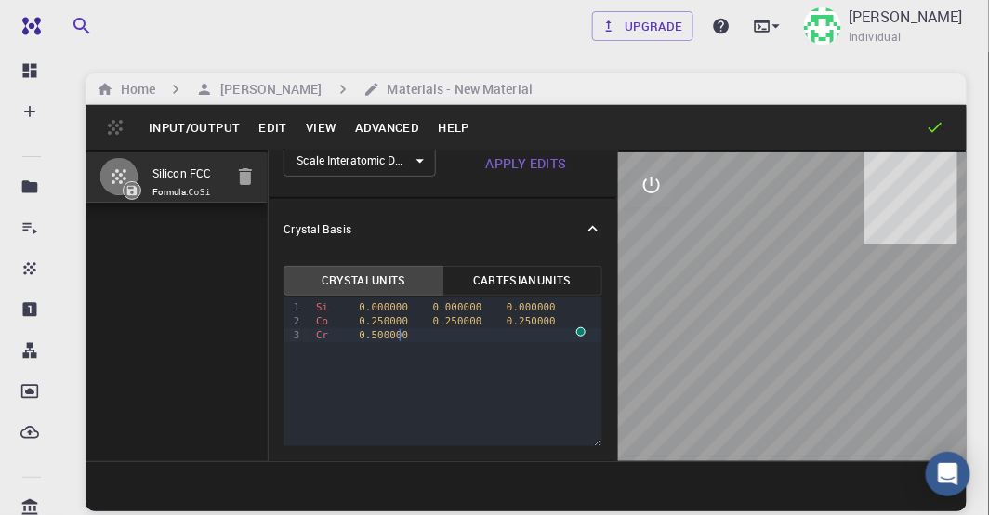
click at [256, 165] on div "Cr 0.500000" at bounding box center [456, 335] width 292 height 14
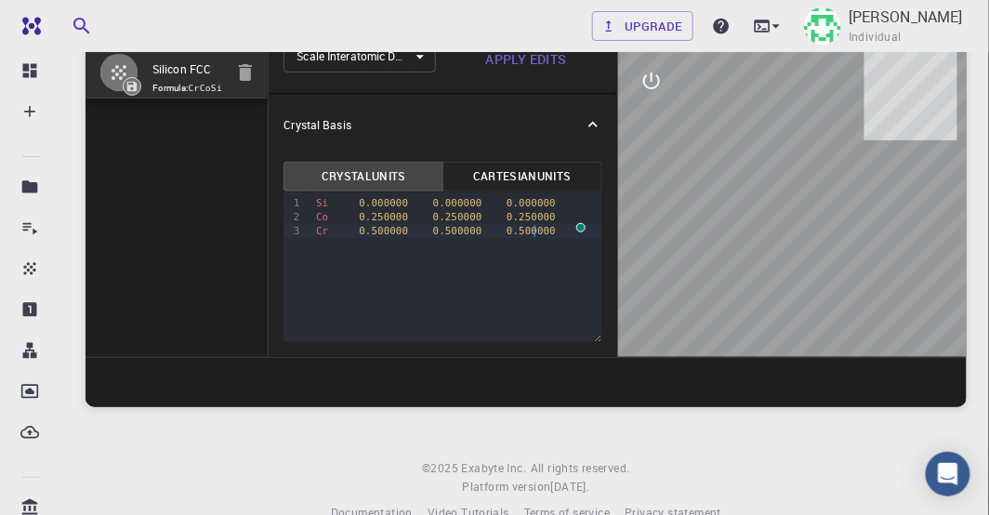
scroll to position [106, 0]
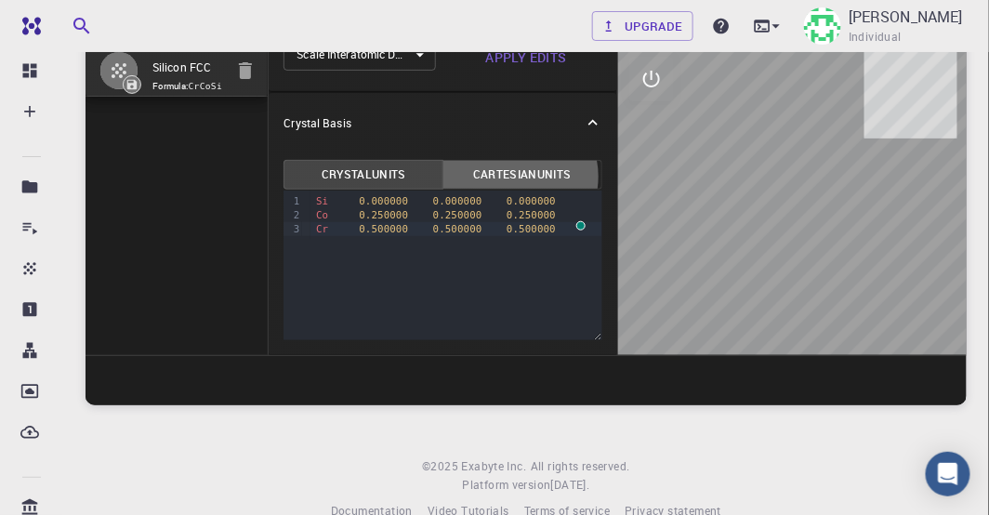
click at [256, 160] on button "Cartesian Units" at bounding box center [522, 175] width 160 height 30
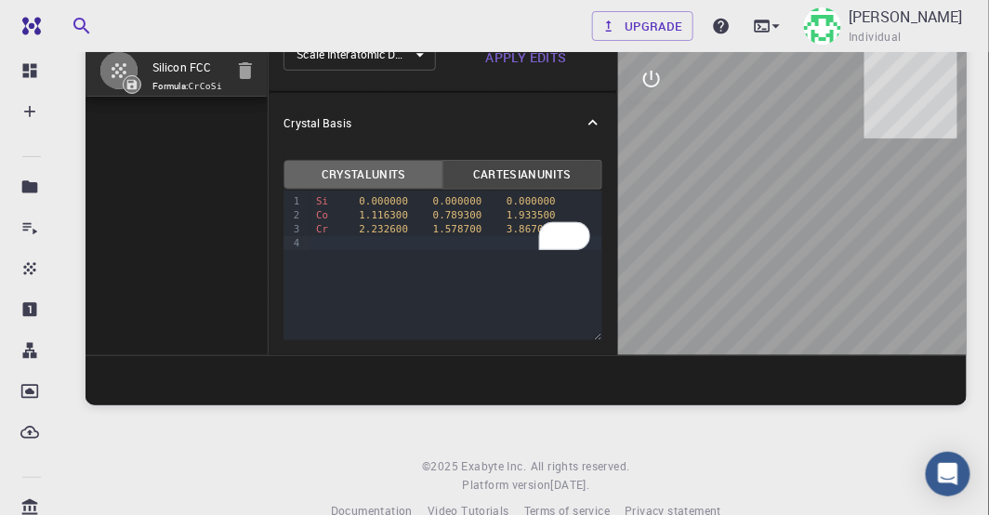
click at [256, 160] on button "Crystal Units" at bounding box center [363, 175] width 160 height 30
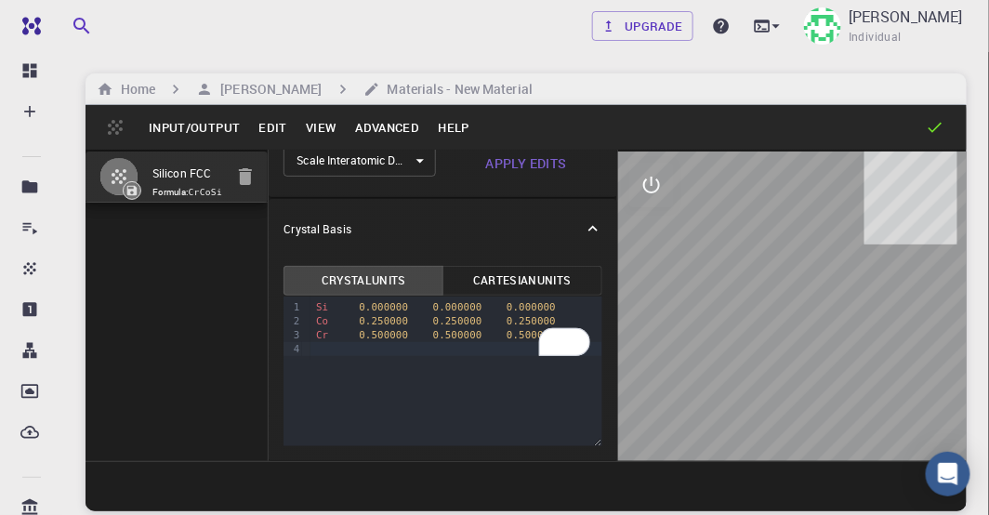
scroll to position [8, 0]
click at [256, 165] on icon "interactive" at bounding box center [651, 185] width 22 height 22
click at [256, 165] on icon "edit [e]" at bounding box center [651, 408] width 17 height 17
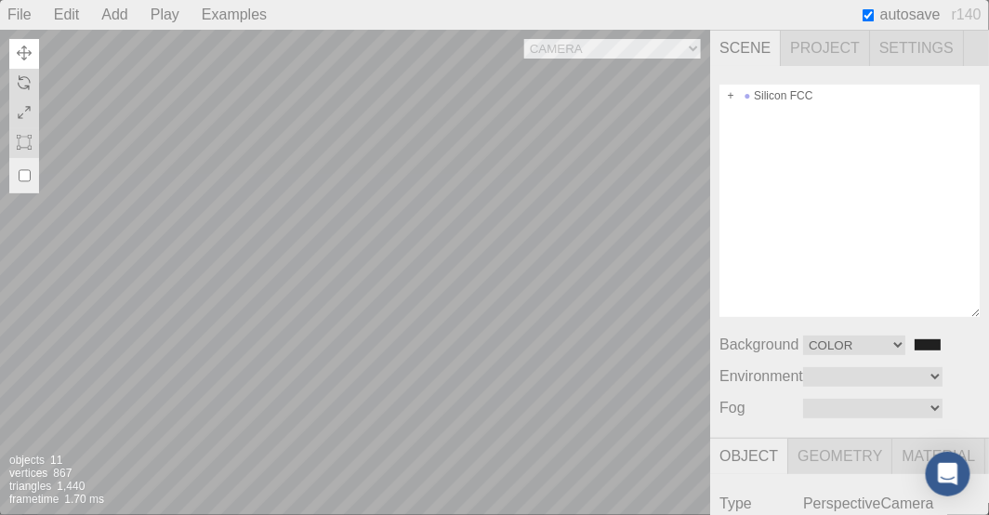
scroll to position [213, 0]
click at [256, 163] on div "Camera OrthographicCamera PerspectiveCamera Objects 11 Vertices 867 Triangles 1…" at bounding box center [355, 272] width 710 height 485
click at [256, 165] on div "Camera OrthographicCamera PerspectiveCamera Objects 11 Vertices 867 Triangles 1…" at bounding box center [355, 272] width 710 height 485
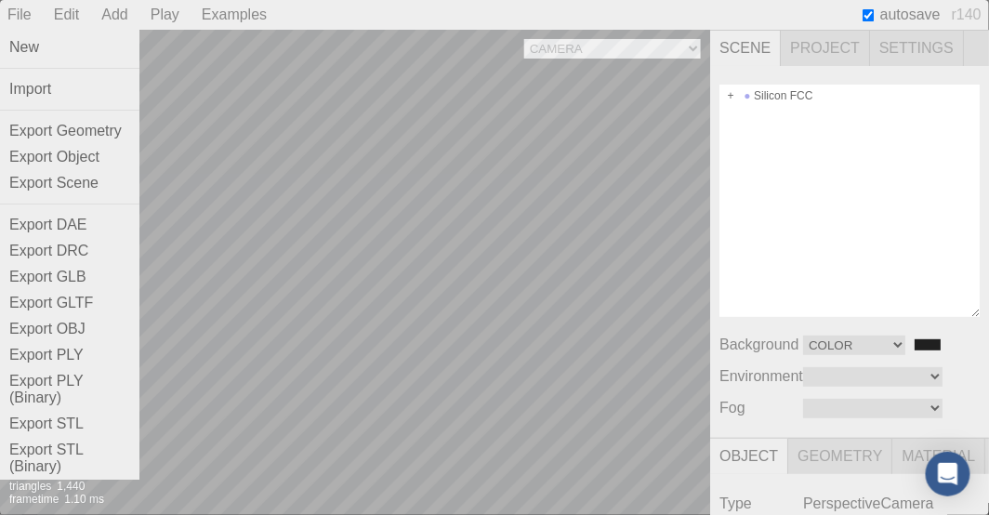
click at [24, 16] on div "File" at bounding box center [19, 15] width 39 height 30
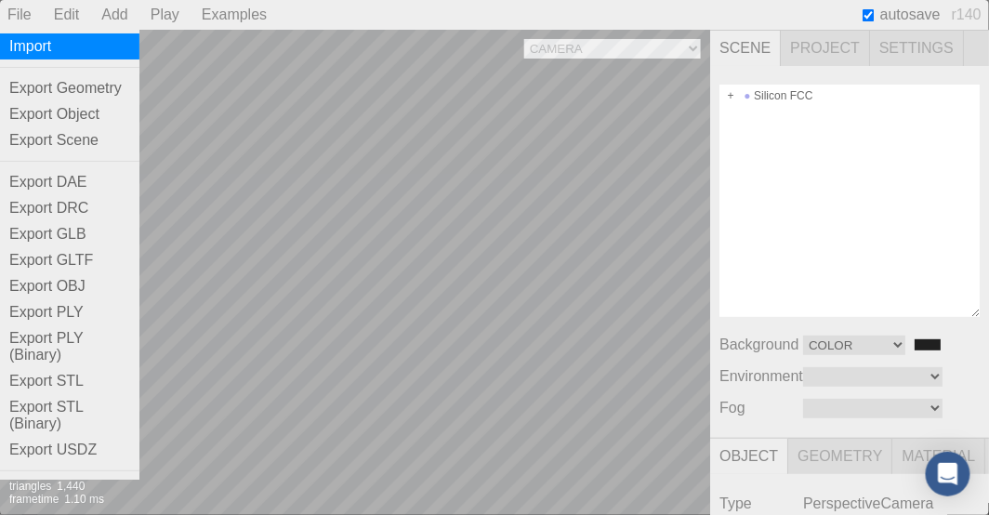
scroll to position [0, 0]
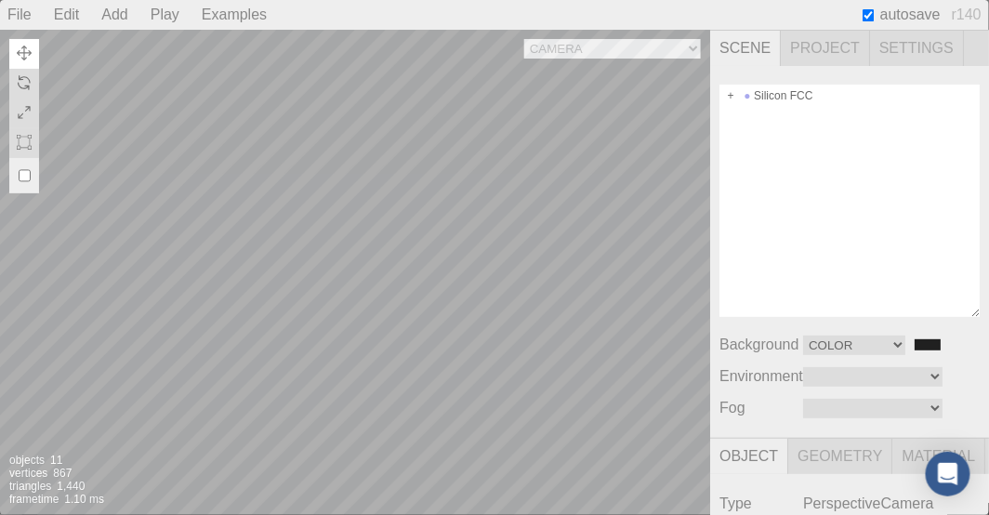
click at [162, 13] on div "Play" at bounding box center [165, 15] width 44 height 30
